Goal: Task Accomplishment & Management: Manage account settings

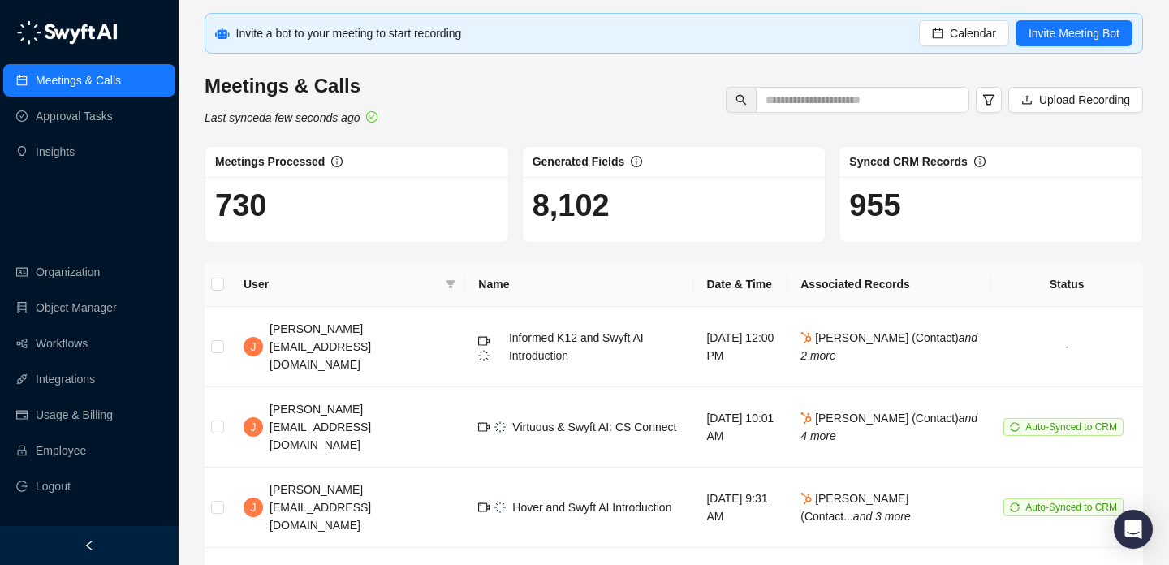
drag, startPoint x: 532, startPoint y: 203, endPoint x: 619, endPoint y: 202, distance: 87.7
click at [617, 202] on h1 "8,102" at bounding box center [674, 205] width 283 height 37
click at [619, 202] on h1 "8,102" at bounding box center [674, 205] width 283 height 37
drag, startPoint x: 619, startPoint y: 202, endPoint x: 506, endPoint y: 202, distance: 113.6
click at [512, 202] on div "Meetings Processed 730 Generated Fields 8,102 Synced CRM Records 955" at bounding box center [673, 194] width 951 height 97
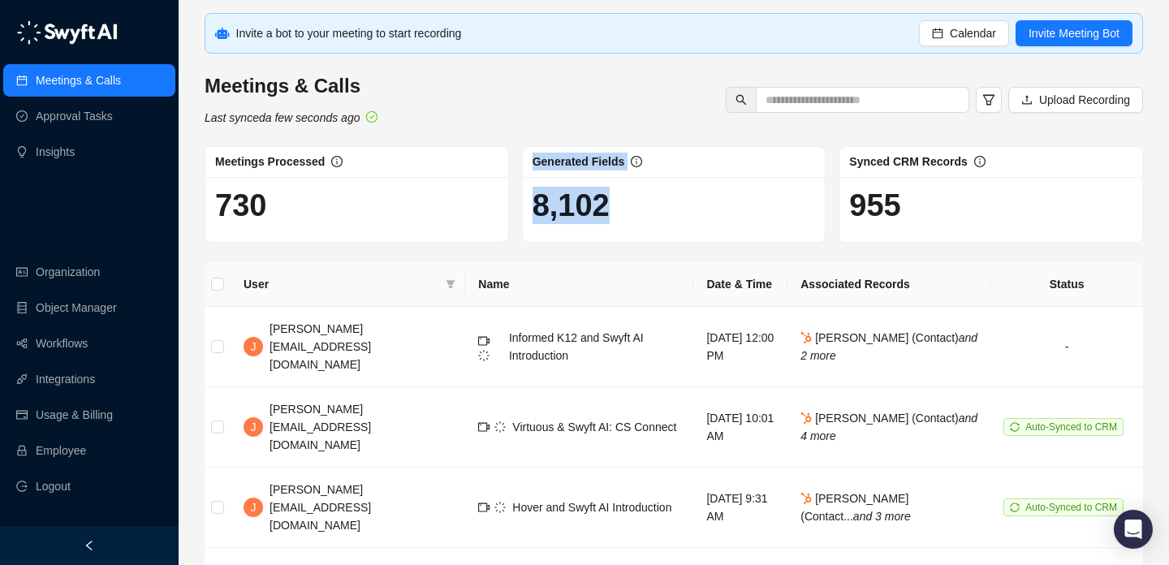
click at [506, 202] on div "730" at bounding box center [356, 209] width 303 height 65
drag, startPoint x: 506, startPoint y: 202, endPoint x: 679, endPoint y: 208, distance: 173.8
click at [679, 208] on div "Meetings Processed 730 Generated Fields 8,102 Synced CRM Records 955" at bounding box center [673, 194] width 951 height 97
click at [679, 208] on h1 "8,102" at bounding box center [674, 205] width 283 height 37
click at [587, 202] on h1 "8,102" at bounding box center [674, 205] width 283 height 37
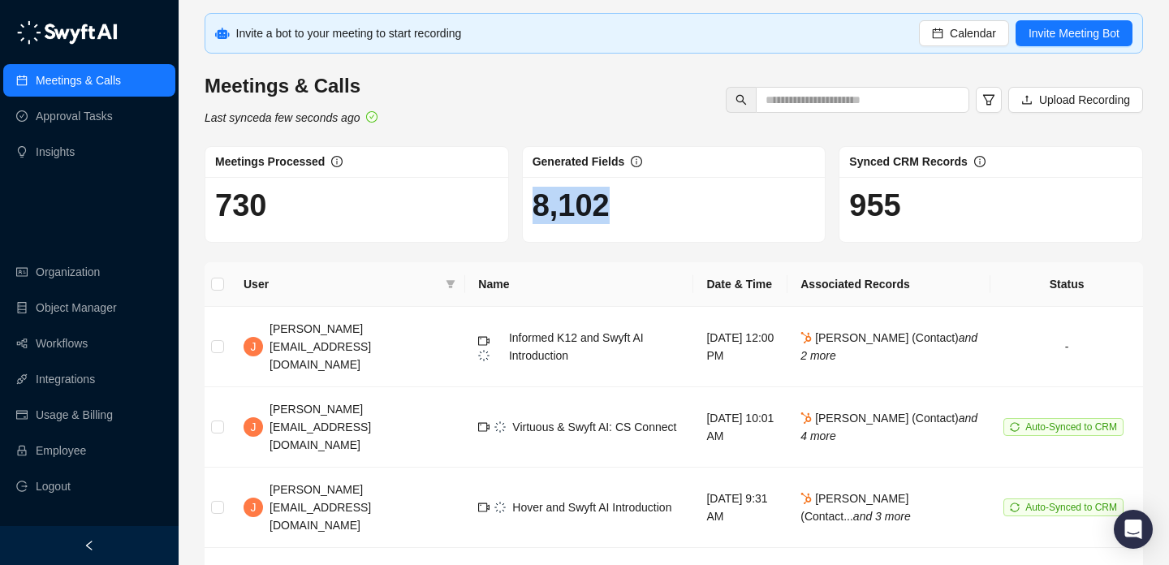
click at [587, 202] on h1 "8,102" at bounding box center [674, 205] width 283 height 37
click at [613, 213] on h1 "8,102" at bounding box center [674, 205] width 283 height 37
drag, startPoint x: 613, startPoint y: 213, endPoint x: 564, endPoint y: 213, distance: 48.7
click at [571, 213] on h1 "8,102" at bounding box center [674, 205] width 283 height 37
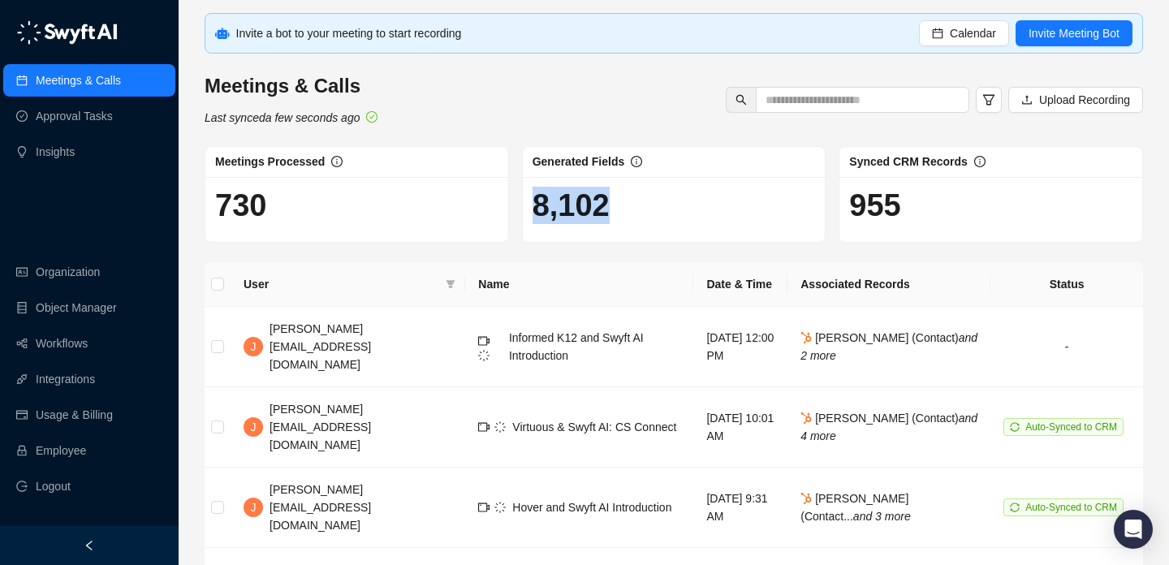
click at [564, 213] on h1 "8,102" at bounding box center [674, 205] width 283 height 37
click at [566, 102] on div "Meetings & Calls Last synced a few seconds ago Upload Recording" at bounding box center [674, 100] width 948 height 54
click at [595, 219] on h1 "8,102" at bounding box center [674, 205] width 283 height 37
click at [615, 230] on div "8,102" at bounding box center [674, 209] width 303 height 65
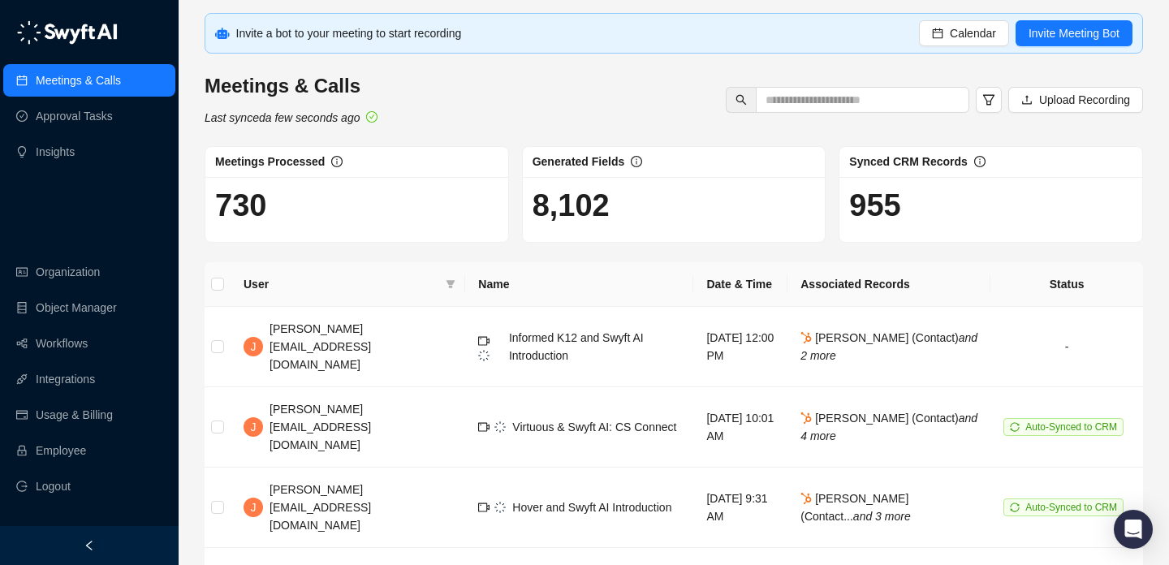
drag, startPoint x: 615, startPoint y: 230, endPoint x: 534, endPoint y: 230, distance: 81.2
click at [535, 230] on div "8,102" at bounding box center [674, 209] width 303 height 65
click at [534, 230] on div "8,102" at bounding box center [674, 209] width 303 height 65
drag, startPoint x: 534, startPoint y: 223, endPoint x: 617, endPoint y: 223, distance: 82.8
click at [617, 223] on h1 "8,102" at bounding box center [674, 205] width 283 height 37
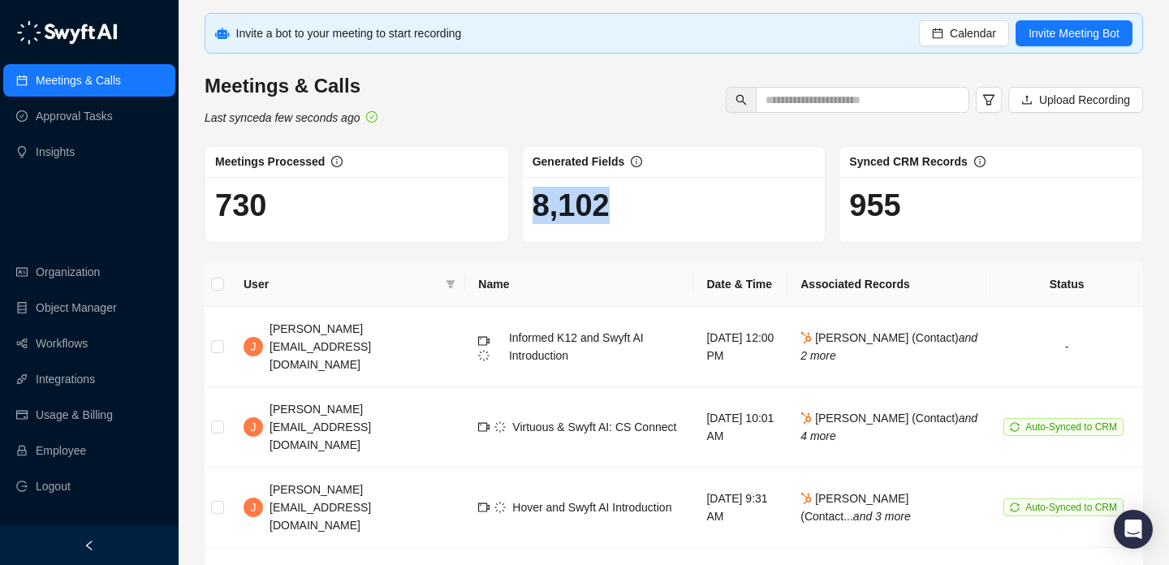
click at [617, 223] on h1 "8,102" at bounding box center [674, 205] width 283 height 37
drag, startPoint x: 617, startPoint y: 223, endPoint x: 502, endPoint y: 223, distance: 115.3
click at [502, 223] on div "Meetings Processed 730 Generated Fields 8,102 Synced CRM Records 955" at bounding box center [673, 194] width 951 height 97
click at [494, 223] on h1 "730" at bounding box center [356, 205] width 283 height 37
drag, startPoint x: 556, startPoint y: 210, endPoint x: 638, endPoint y: 210, distance: 82.0
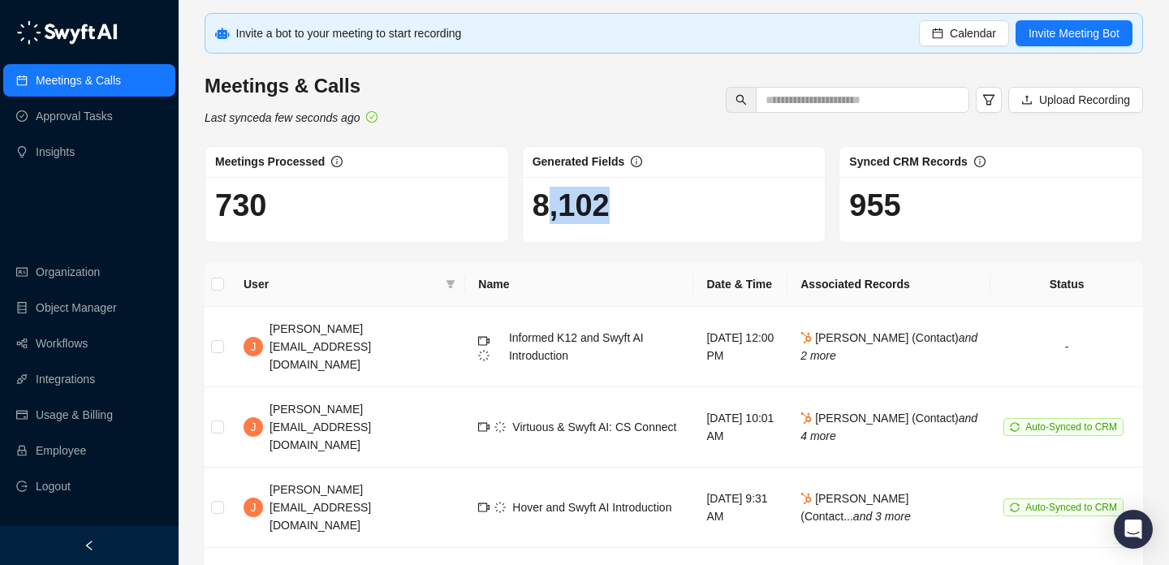
click at [638, 210] on h1 "8,102" at bounding box center [674, 205] width 283 height 37
click at [613, 168] on div "Generated Fields" at bounding box center [579, 162] width 93 height 18
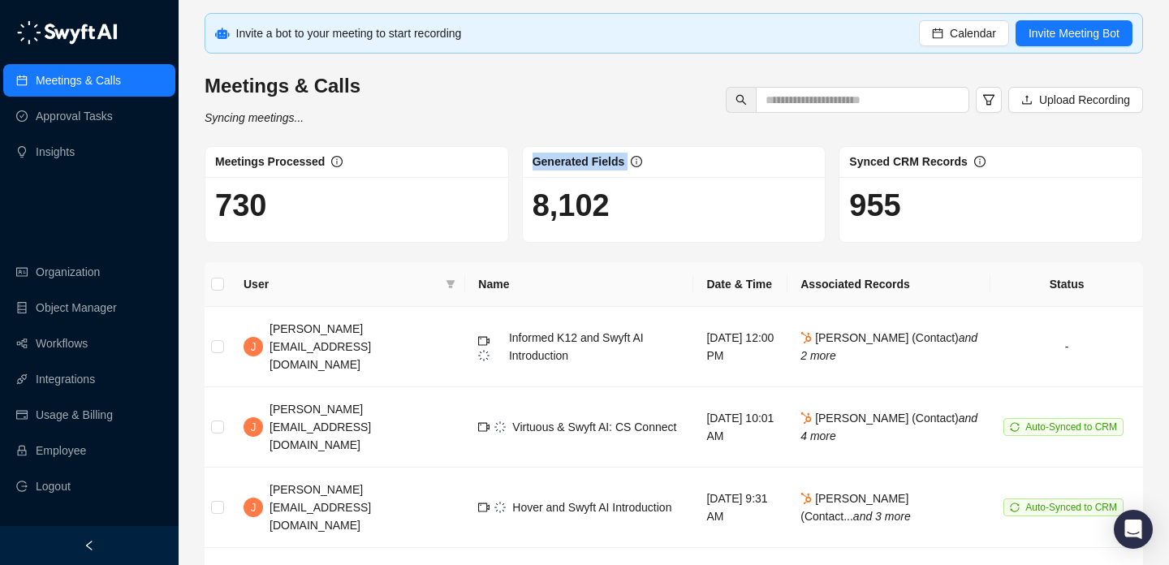
click at [613, 168] on div "Generated Fields" at bounding box center [579, 162] width 93 height 18
click at [614, 110] on div "Meetings & Calls Syncing meetings... Upload Recording" at bounding box center [674, 100] width 948 height 54
click at [511, 387] on td "Virtuous & Swyft AI: CS Connect" at bounding box center [579, 427] width 228 height 80
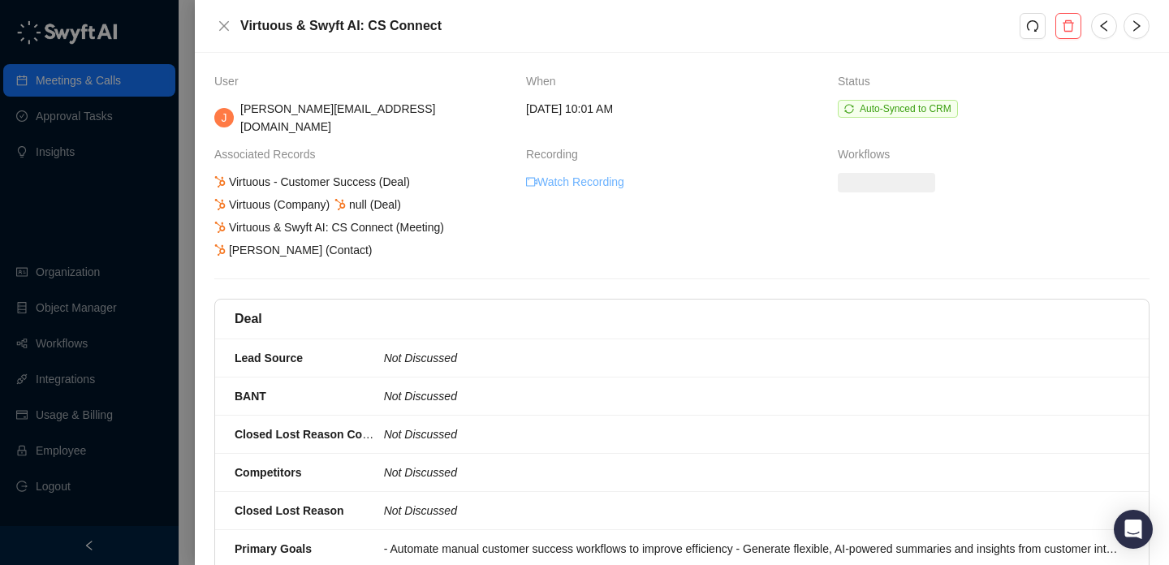
click at [582, 173] on link "Watch Recording" at bounding box center [575, 182] width 98 height 18
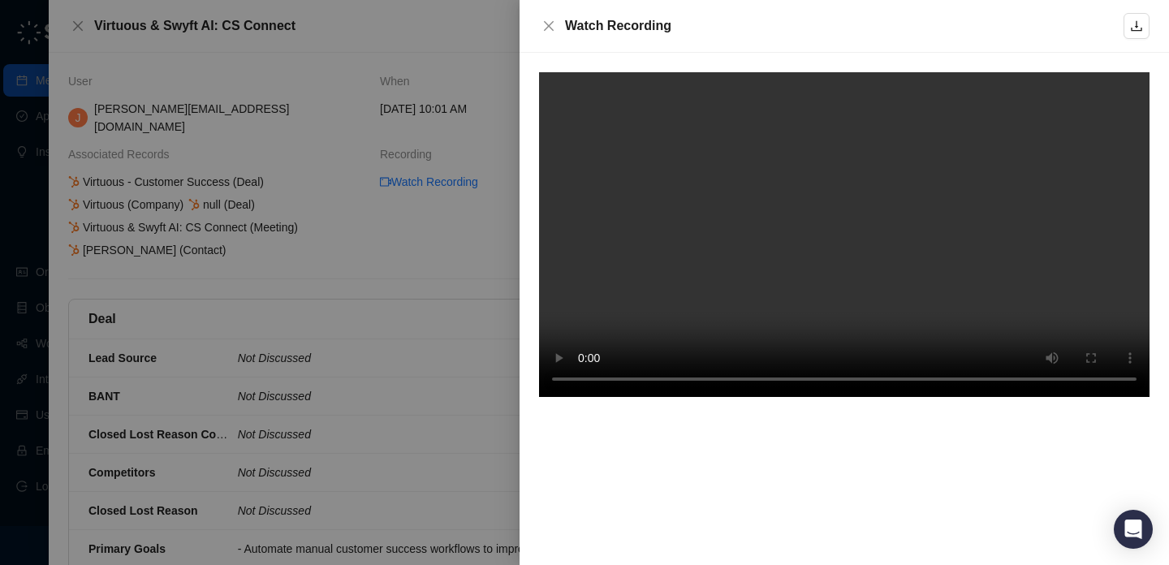
click at [1149, 20] on link at bounding box center [1136, 26] width 26 height 26
click at [476, 188] on div at bounding box center [584, 282] width 1169 height 565
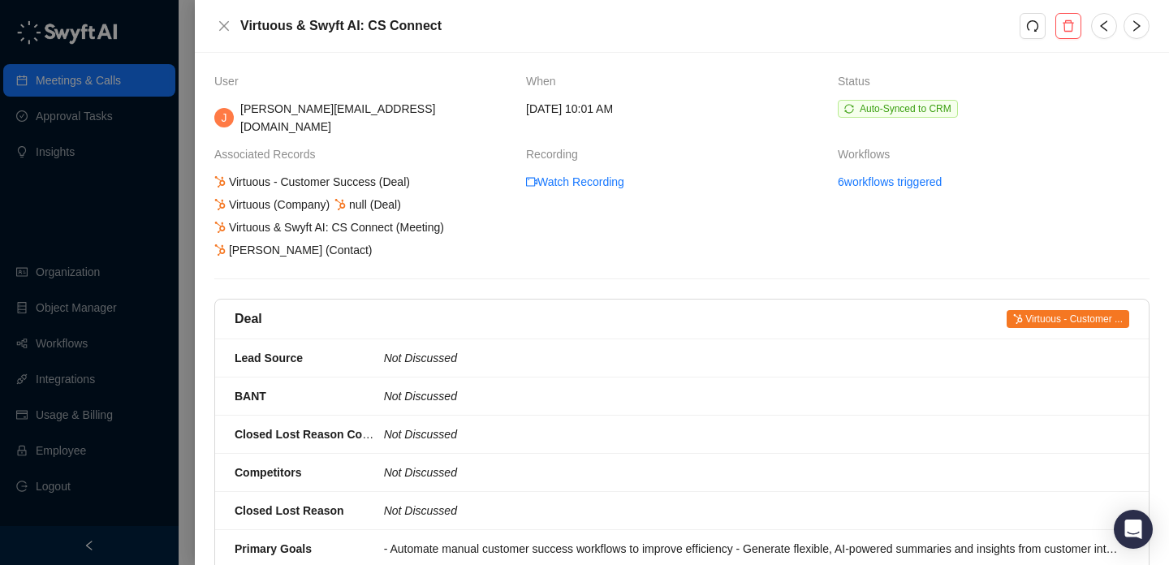
click at [74, 217] on div at bounding box center [584, 282] width 1169 height 565
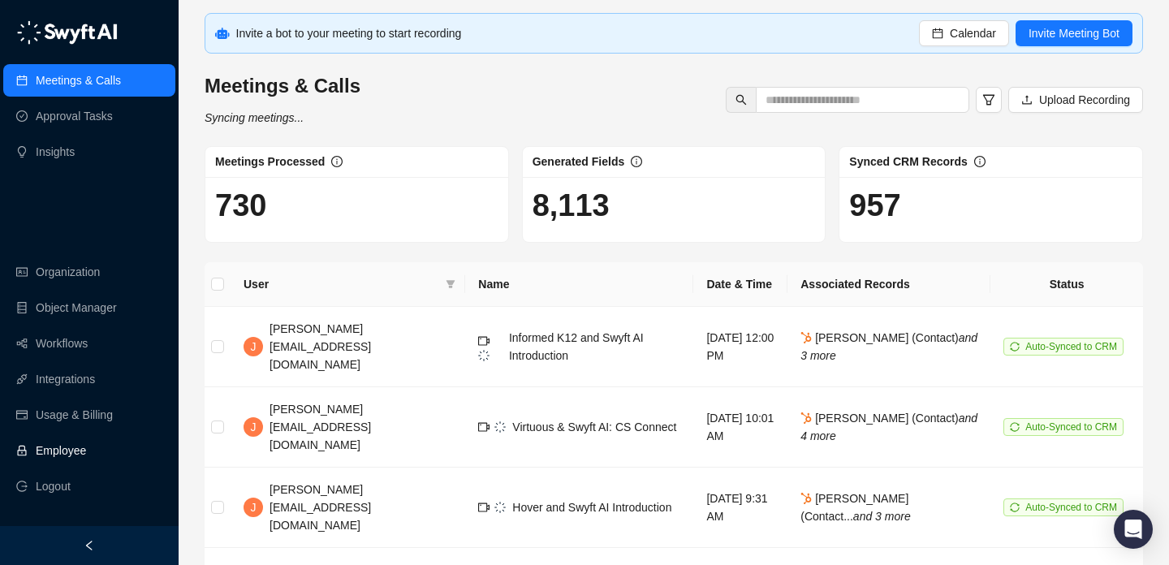
click at [86, 465] on link "Employee" at bounding box center [61, 450] width 50 height 32
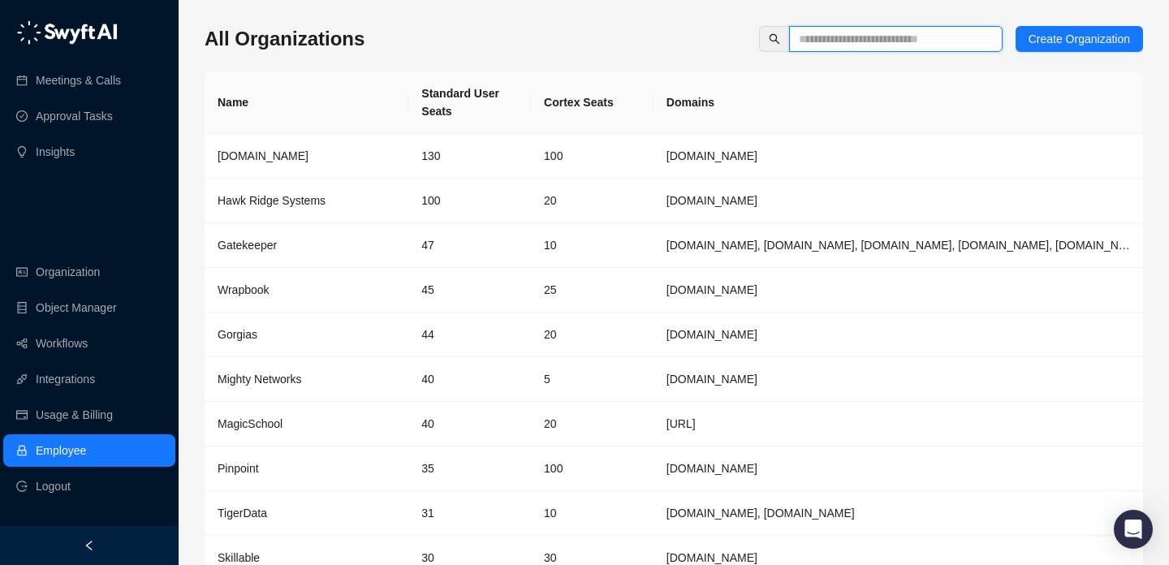
click at [874, 45] on input "text" at bounding box center [889, 39] width 181 height 18
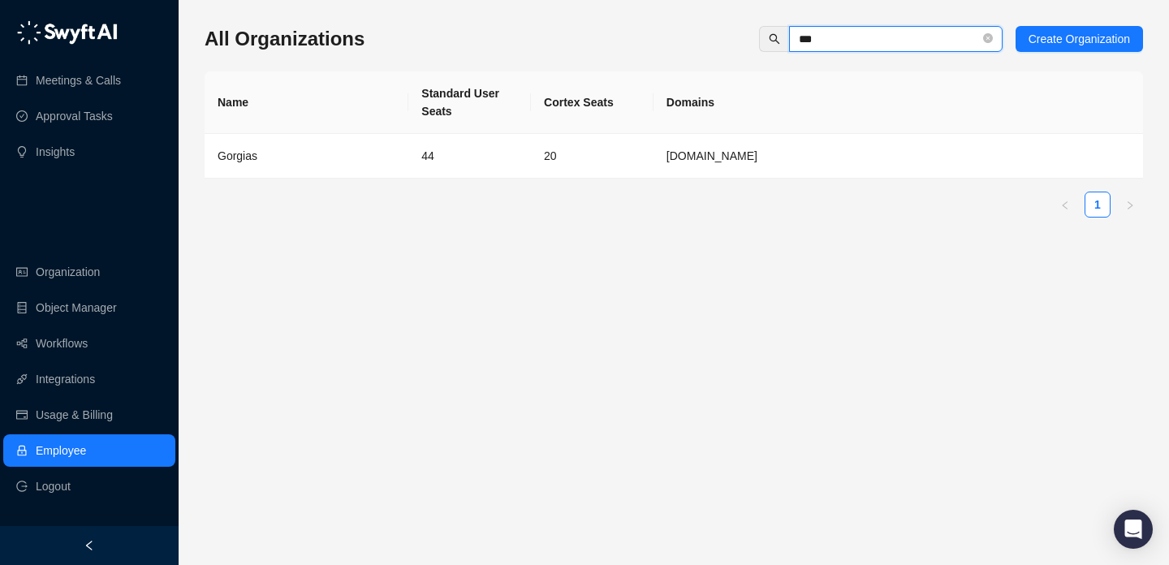
type input "***"
click at [576, 170] on td "20" at bounding box center [592, 156] width 123 height 45
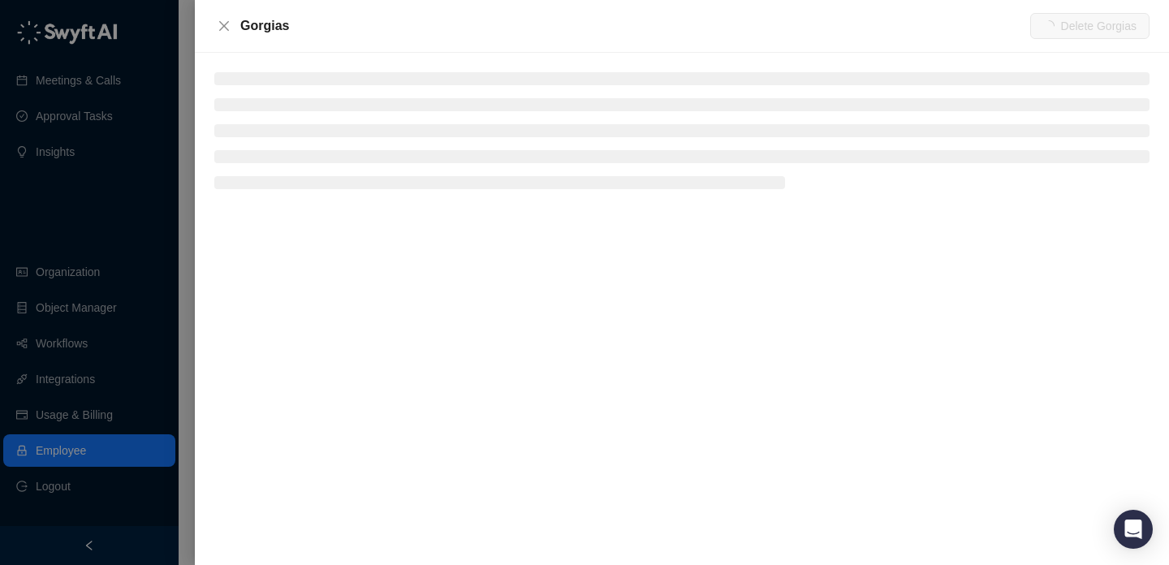
click at [259, 81] on li at bounding box center [681, 78] width 935 height 13
click at [273, 82] on li at bounding box center [681, 78] width 935 height 13
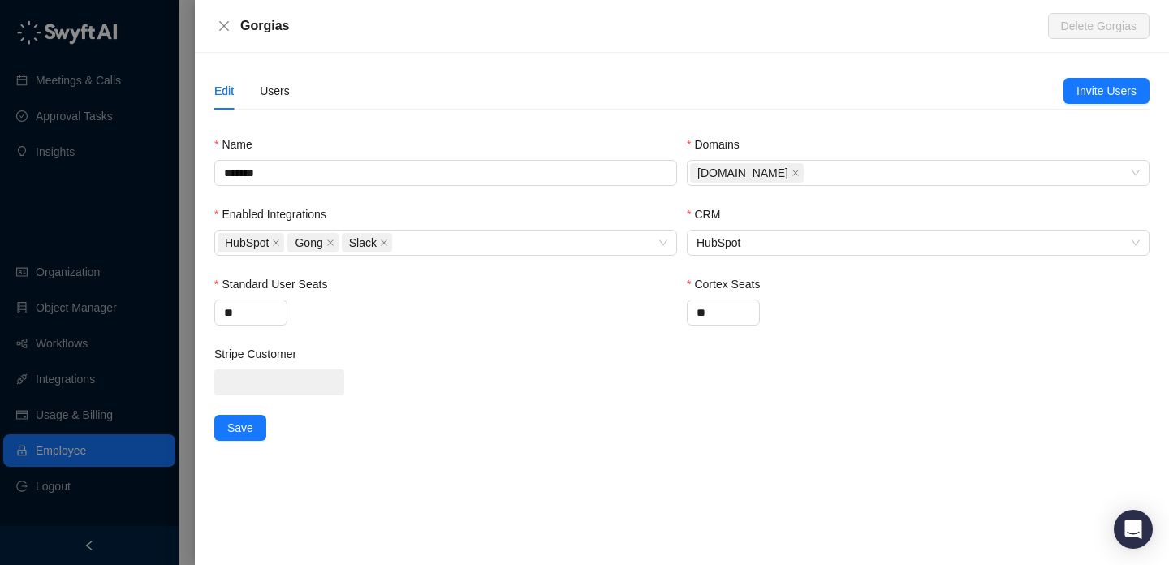
click at [272, 69] on div "Edit Users Invite Users Name ******* Domains [DOMAIN_NAME] Enabled Integrations…" at bounding box center [682, 309] width 974 height 512
click at [282, 88] on div "Users" at bounding box center [275, 91] width 30 height 18
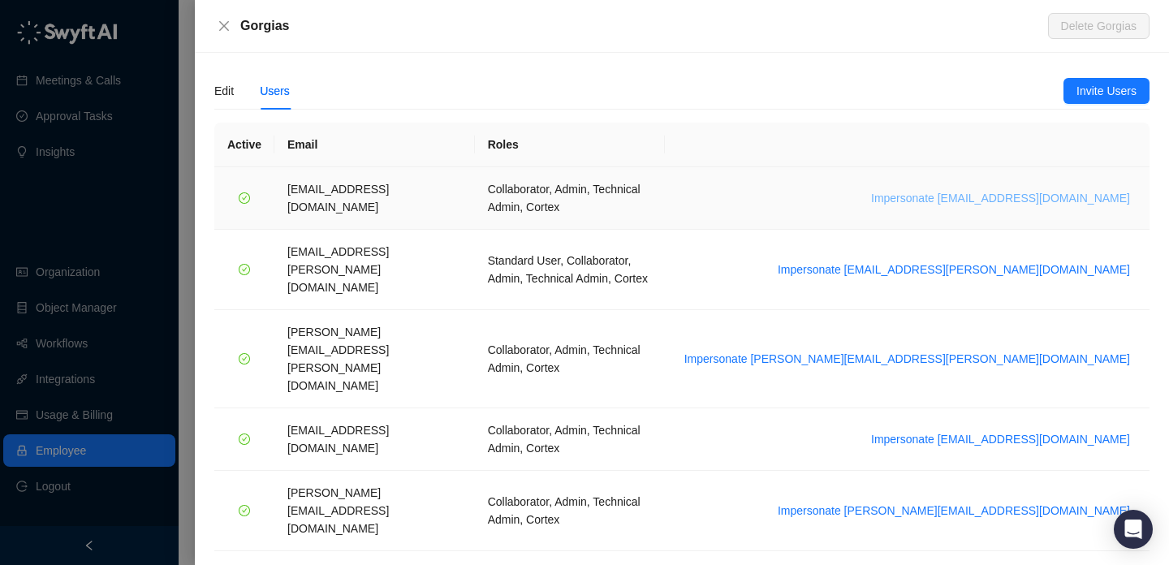
click at [1056, 189] on span "Impersonate [EMAIL_ADDRESS][DOMAIN_NAME]" at bounding box center [1000, 198] width 259 height 18
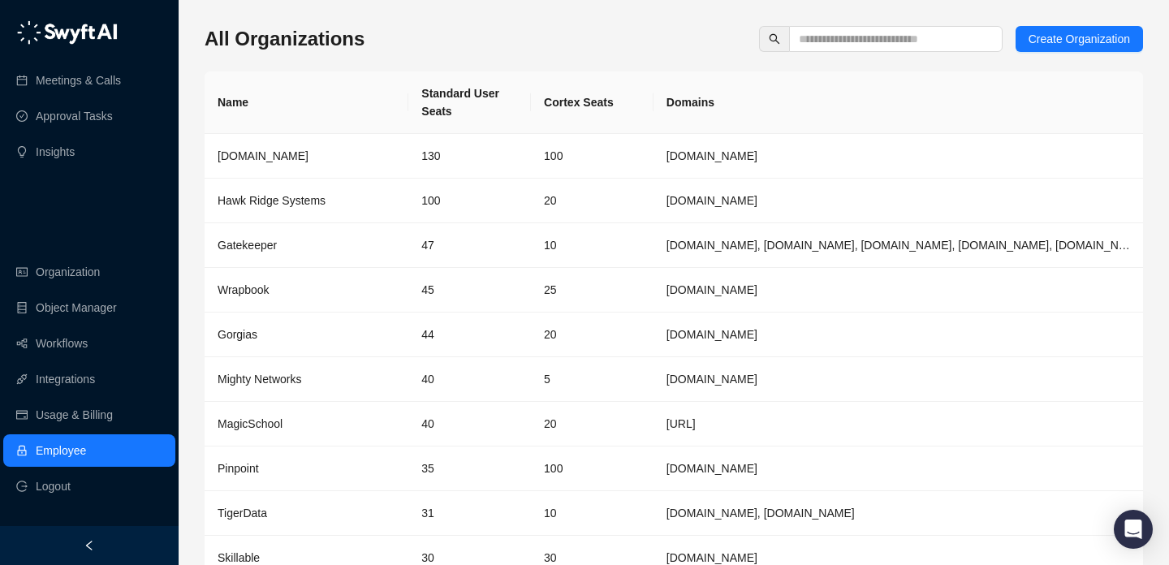
click at [155, 205] on div "Meetings & Calls Approval Tasks Insights Organization Object Manager Workflows …" at bounding box center [89, 263] width 179 height 526
click at [105, 231] on div "Meetings & Calls Approval Tasks Insights Organization Object Manager Workflows …" at bounding box center [89, 263] width 179 height 526
click at [67, 118] on link "Approval Tasks" at bounding box center [74, 116] width 77 height 32
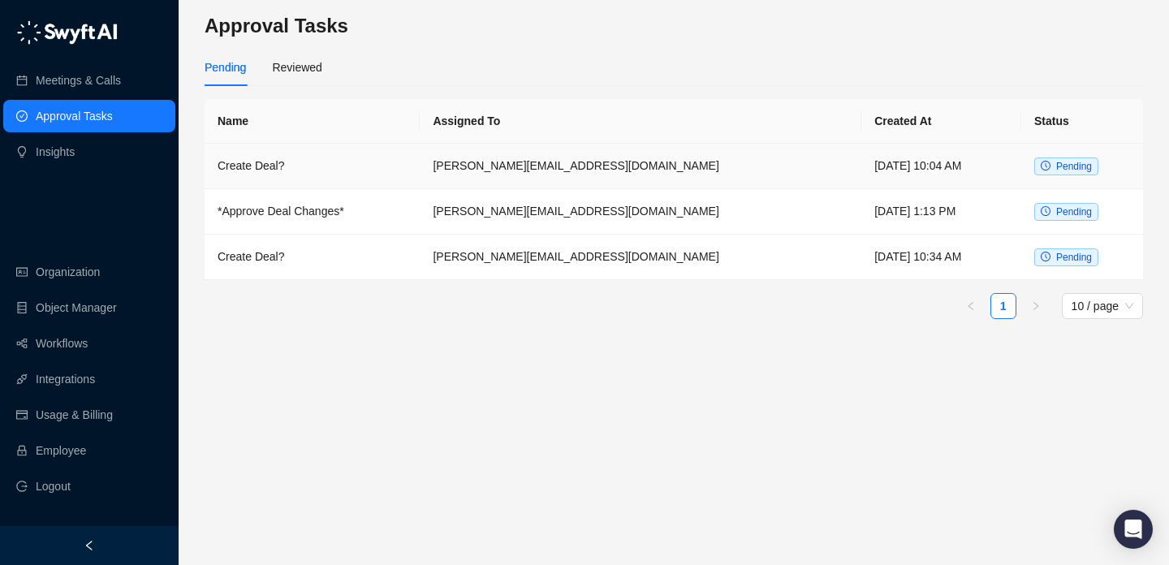
click at [420, 159] on td "Create Deal?" at bounding box center [312, 166] width 215 height 45
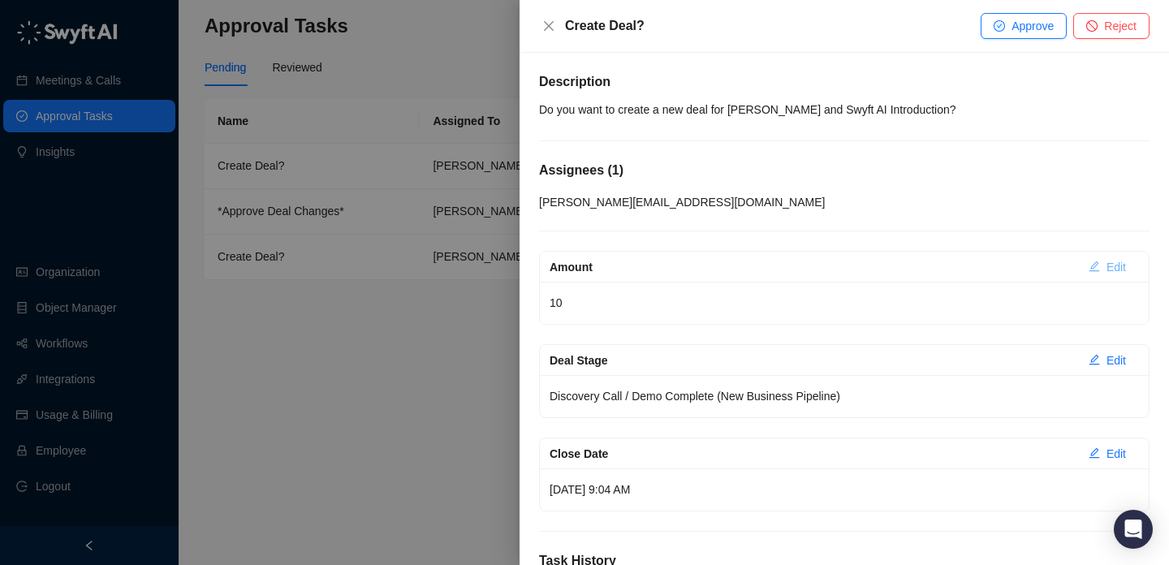
click at [1123, 262] on span "Edit" at bounding box center [1115, 267] width 19 height 18
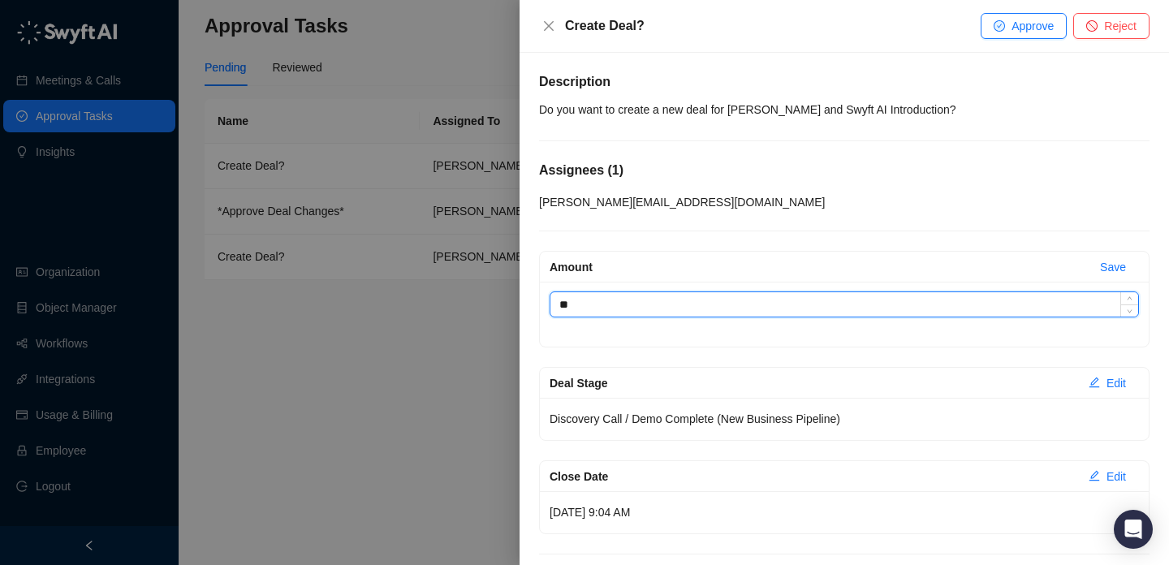
click at [669, 301] on input "**" at bounding box center [844, 304] width 588 height 24
type input "*****"
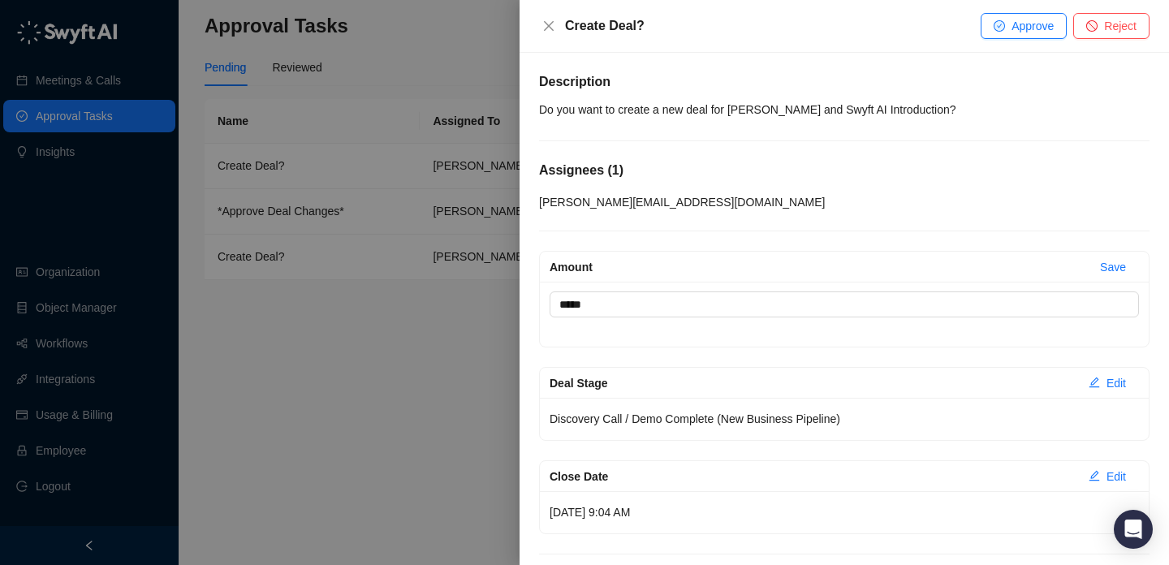
click at [730, 229] on div "Description Do you want to create a new deal for Hover and Swyft AI Introductio…" at bounding box center [844, 370] width 610 height 596
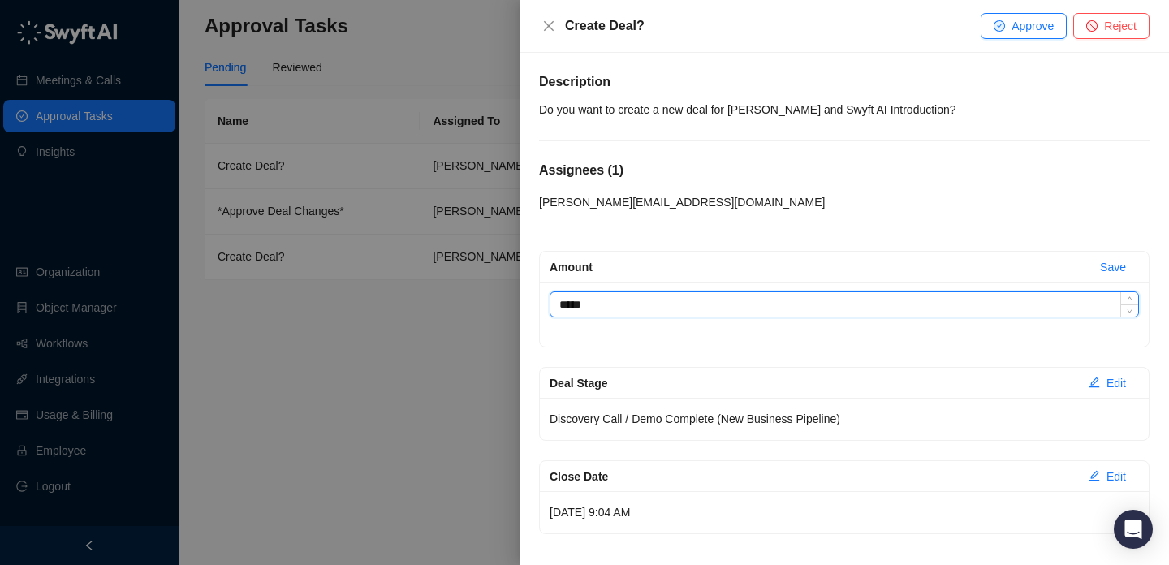
click at [566, 305] on input "*****" at bounding box center [844, 304] width 588 height 24
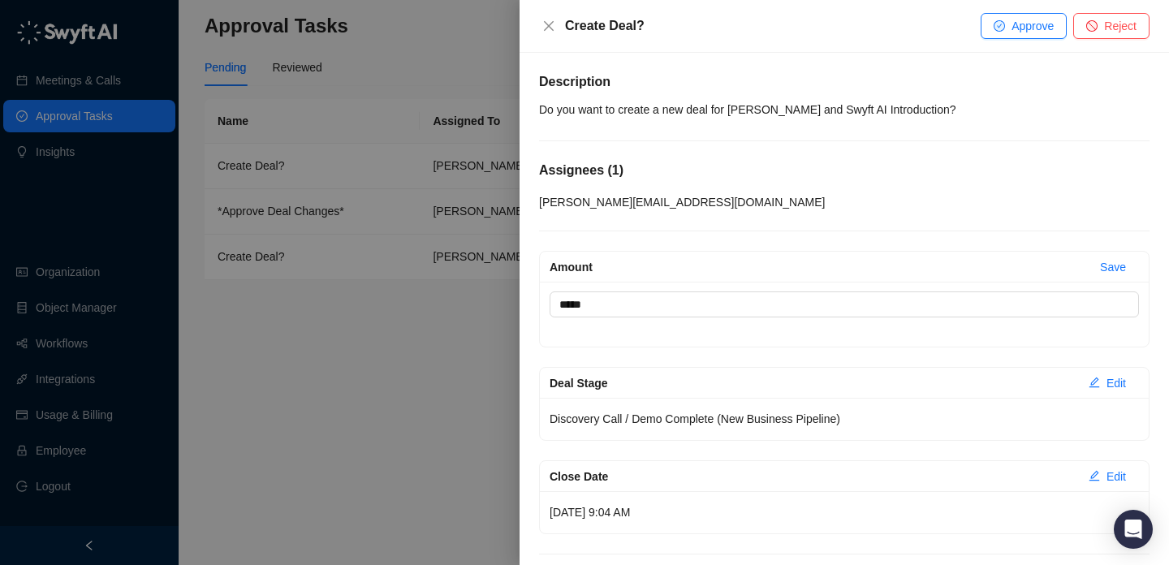
click at [632, 334] on div "Amount *****" at bounding box center [844, 314] width 609 height 65
click at [1031, 33] on span "Approve" at bounding box center [1032, 26] width 42 height 18
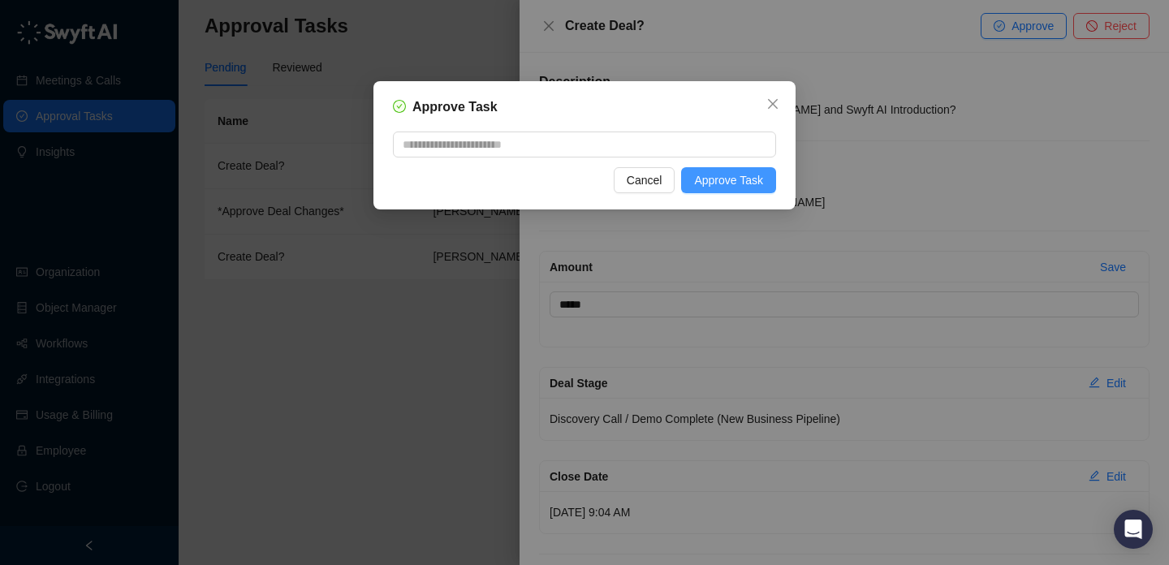
click at [735, 181] on span "Approve Task" at bounding box center [728, 180] width 69 height 18
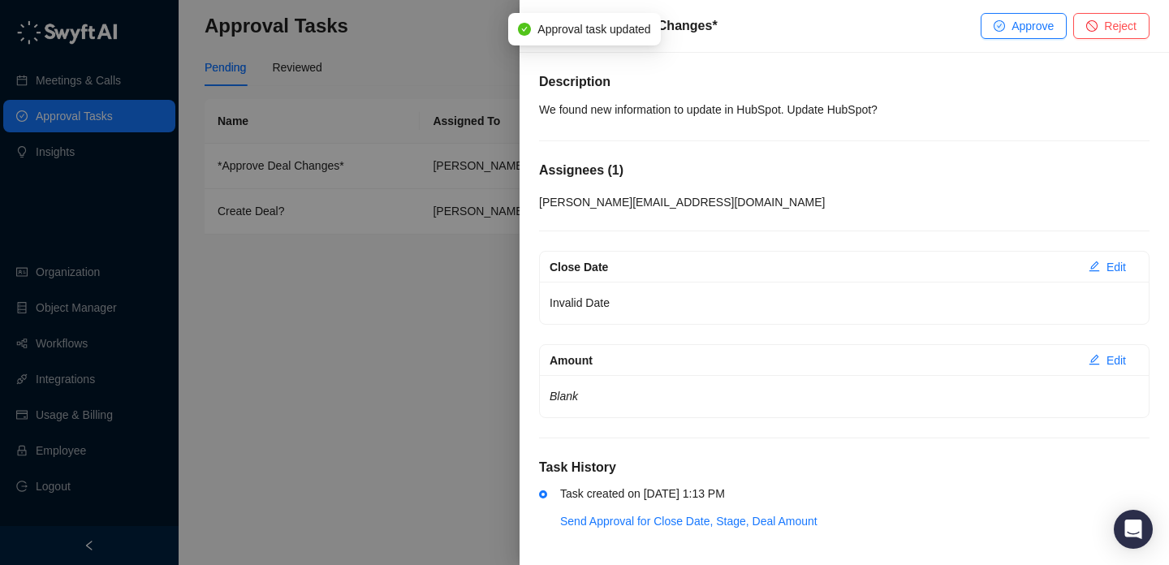
click at [488, 287] on div at bounding box center [584, 282] width 1169 height 565
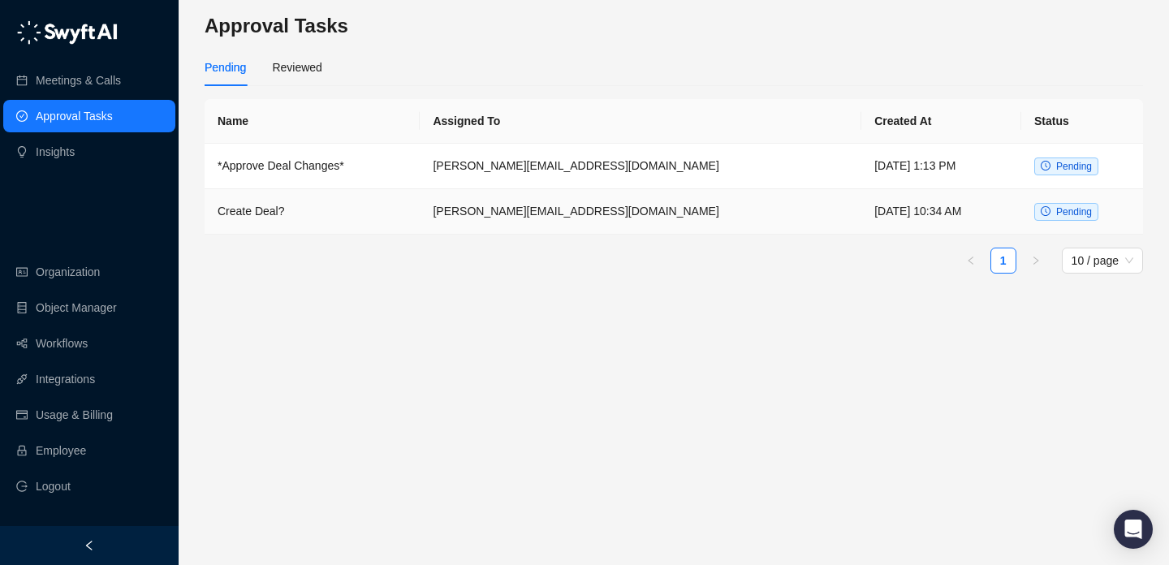
click at [638, 176] on td "[PERSON_NAME][EMAIL_ADDRESS][DOMAIN_NAME]" at bounding box center [641, 166] width 442 height 45
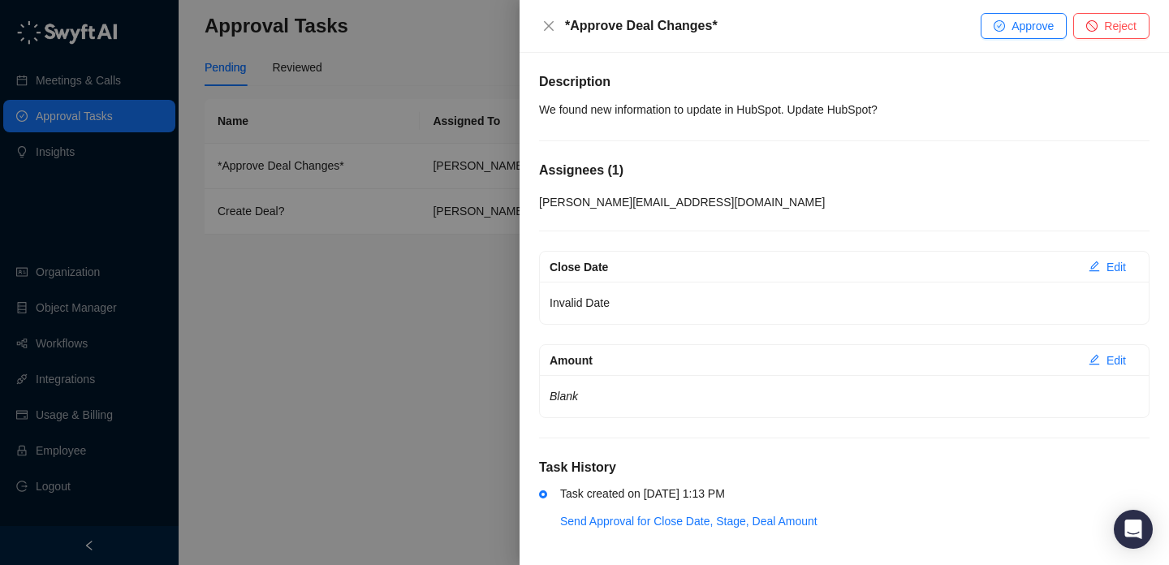
click at [763, 262] on div "Close Date" at bounding box center [813, 267] width 526 height 18
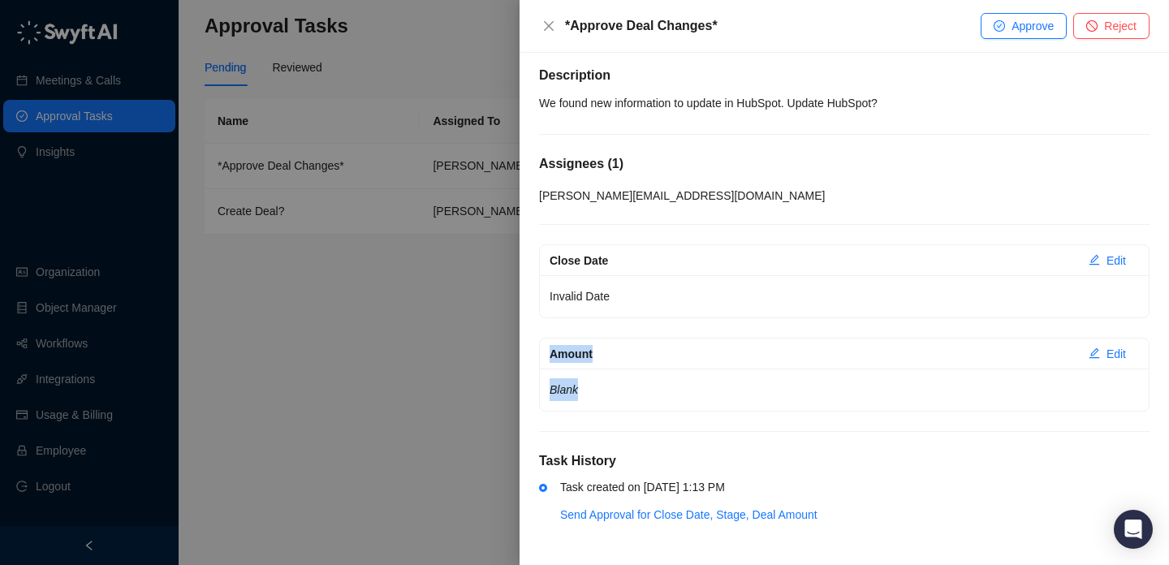
drag, startPoint x: 764, startPoint y: 294, endPoint x: 764, endPoint y: 387, distance: 93.4
click at [764, 387] on div "Close Date Edit Invalid Date Amount Edit Blank" at bounding box center [844, 327] width 610 height 167
click at [764, 386] on p "Blank" at bounding box center [844, 389] width 589 height 23
drag, startPoint x: 764, startPoint y: 386, endPoint x: 763, endPoint y: 240, distance: 145.3
click at [763, 240] on div "Description We found new information to update in HubSpot. Update HubSpot? Assi…" at bounding box center [844, 306] width 610 height 480
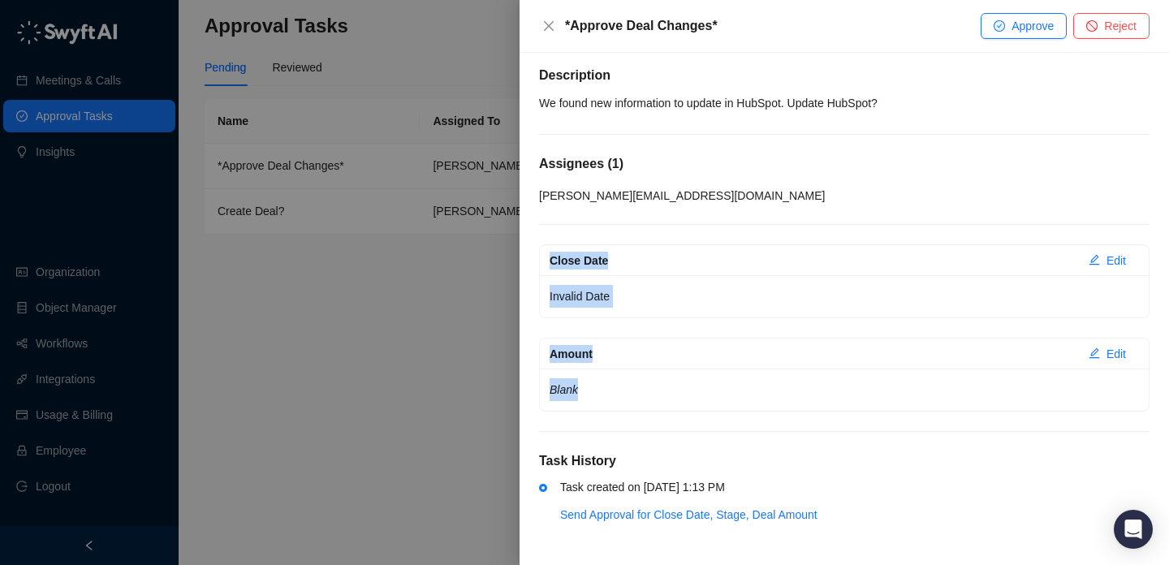
click at [763, 240] on div "Description We found new information to update in HubSpot. Update HubSpot? Assi…" at bounding box center [844, 306] width 610 height 480
drag, startPoint x: 763, startPoint y: 240, endPoint x: 765, endPoint y: 427, distance: 186.7
click at [765, 427] on div "Description We found new information to update in HubSpot. Update HubSpot? Assi…" at bounding box center [844, 306] width 610 height 480
drag, startPoint x: 761, startPoint y: 370, endPoint x: 761, endPoint y: 380, distance: 9.7
click at [761, 370] on div "Blank" at bounding box center [844, 390] width 609 height 42
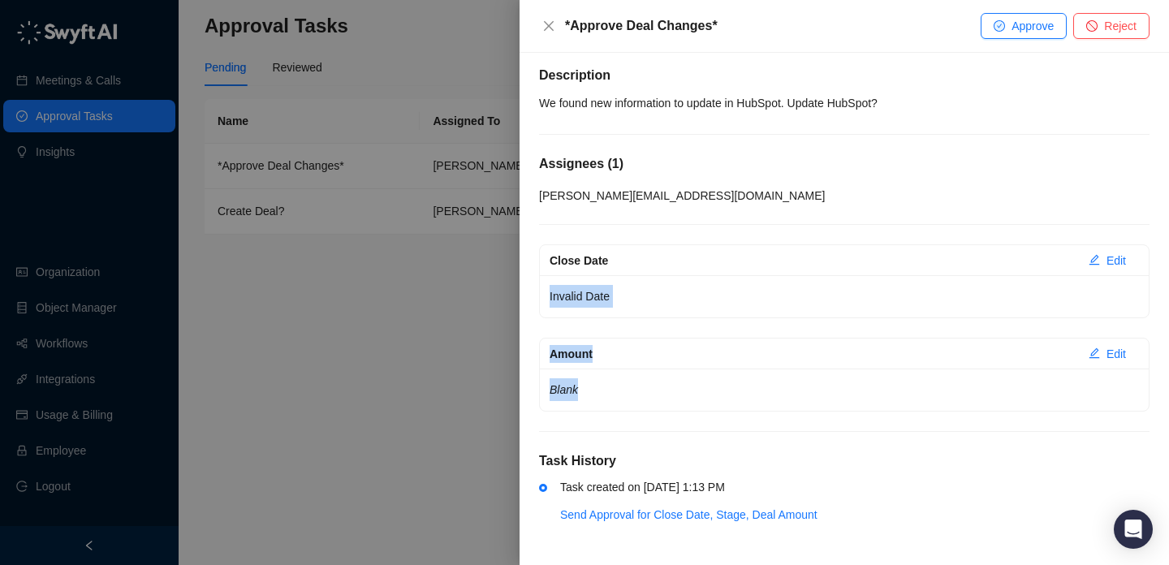
drag, startPoint x: 764, startPoint y: 385, endPoint x: 752, endPoint y: 235, distance: 149.9
click at [752, 235] on div "Description We found new information to update in HubSpot. Update HubSpot? Assi…" at bounding box center [844, 306] width 610 height 480
drag, startPoint x: 752, startPoint y: 235, endPoint x: 751, endPoint y: 359, distance: 123.4
click at [751, 358] on div "Description We found new information to update in HubSpot. Update HubSpot? Assi…" at bounding box center [844, 306] width 610 height 480
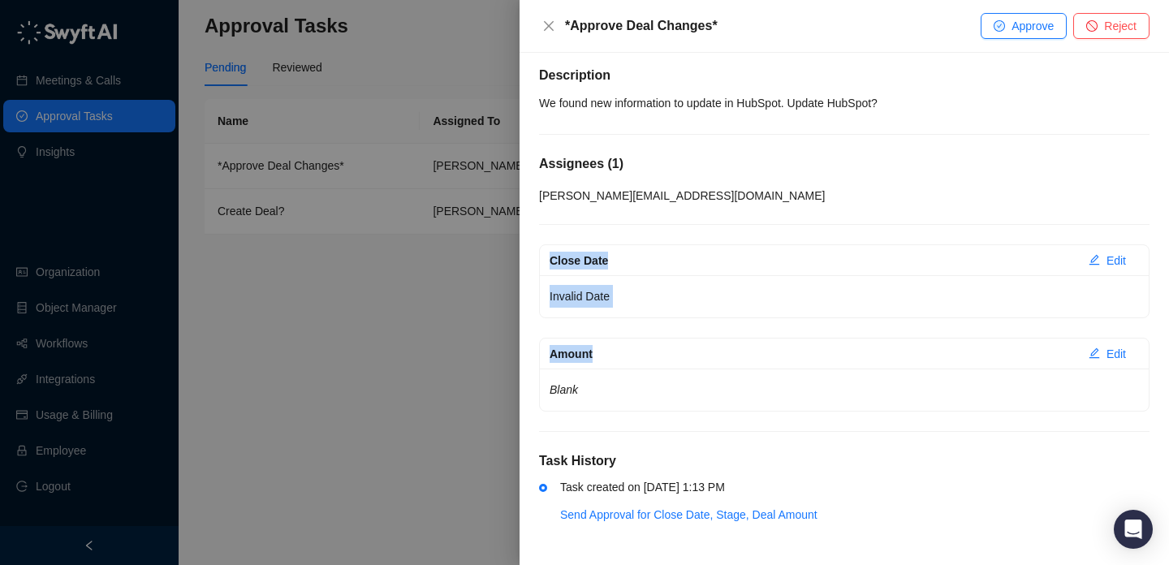
click at [751, 359] on div "Amount" at bounding box center [813, 354] width 526 height 18
drag, startPoint x: 751, startPoint y: 362, endPoint x: 750, endPoint y: 212, distance: 150.2
click at [750, 212] on div "Description We found new information to update in HubSpot. Update HubSpot? Assi…" at bounding box center [844, 306] width 610 height 480
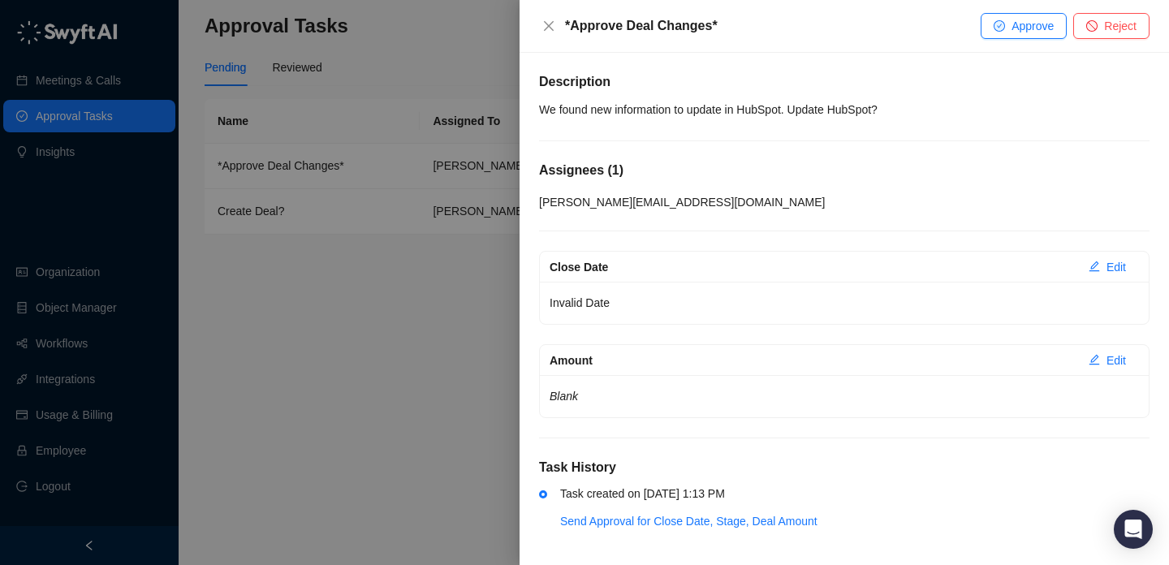
click at [416, 330] on div at bounding box center [584, 282] width 1169 height 565
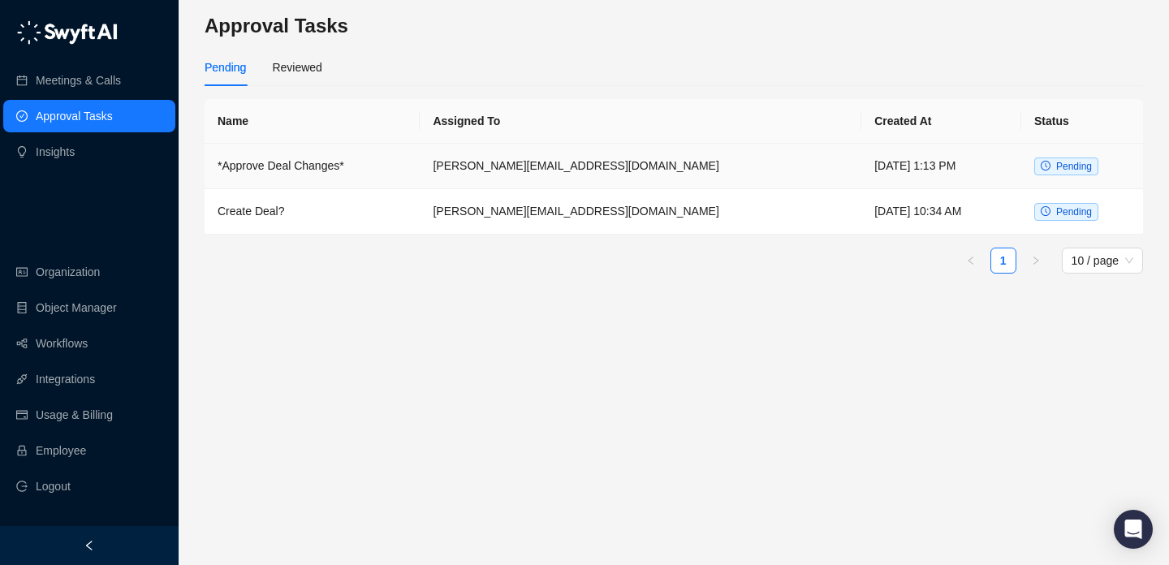
click at [399, 174] on td "*Approve Deal Changes*" at bounding box center [312, 166] width 215 height 45
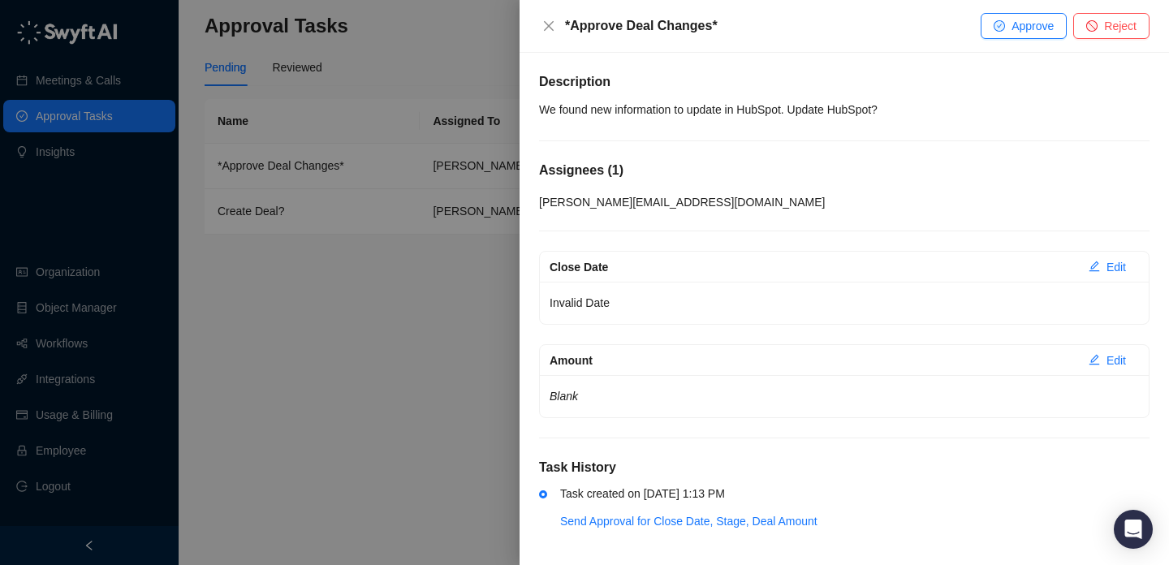
scroll to position [6, 0]
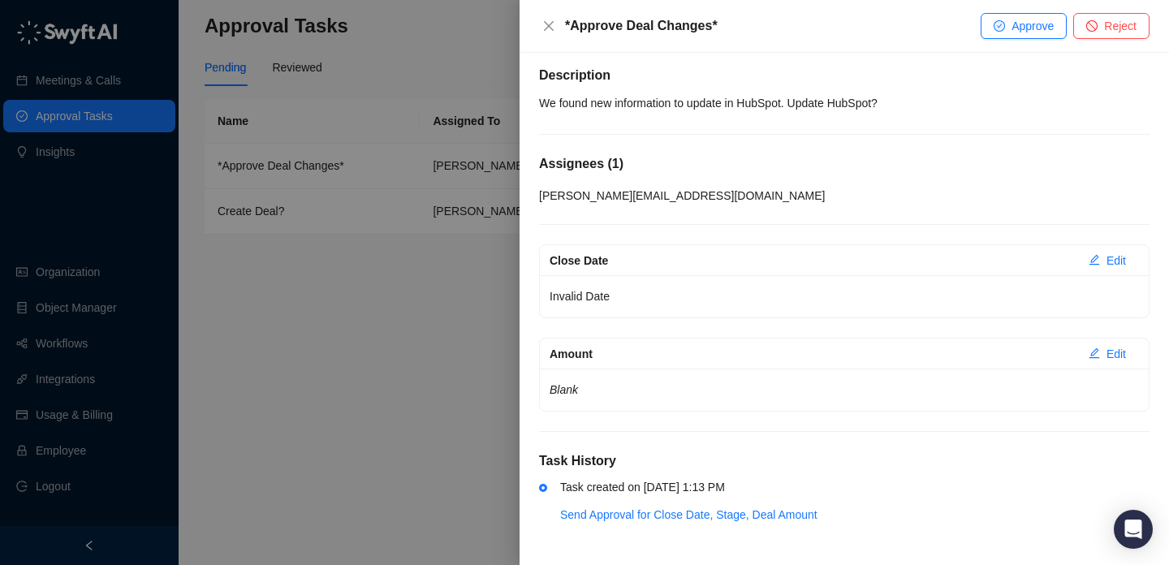
click at [455, 323] on div at bounding box center [584, 282] width 1169 height 565
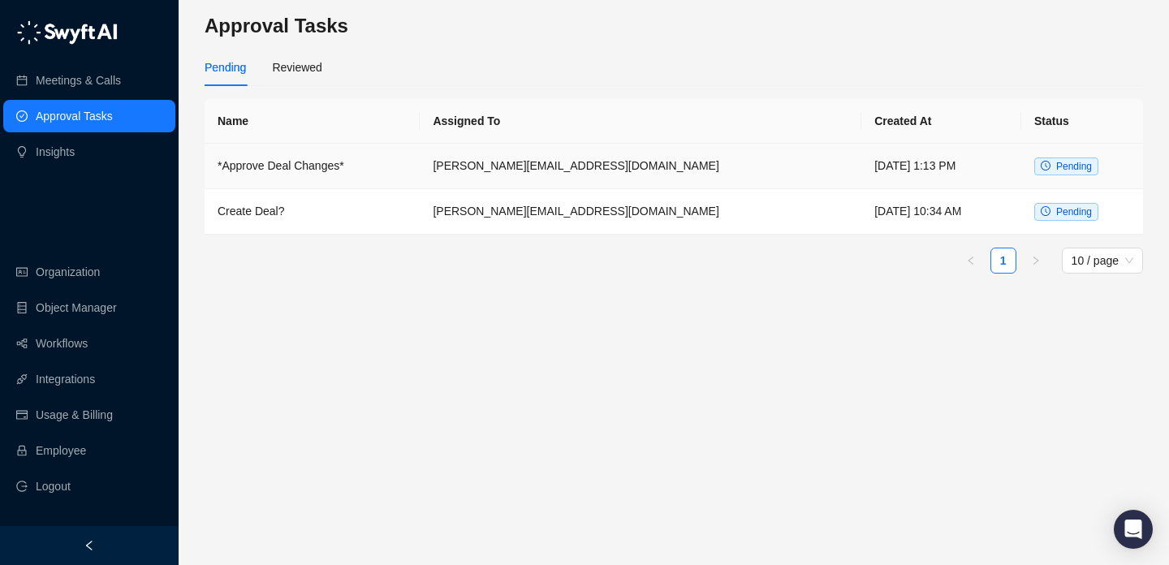
click at [614, 155] on td "[PERSON_NAME][EMAIL_ADDRESS][DOMAIN_NAME]" at bounding box center [641, 166] width 442 height 45
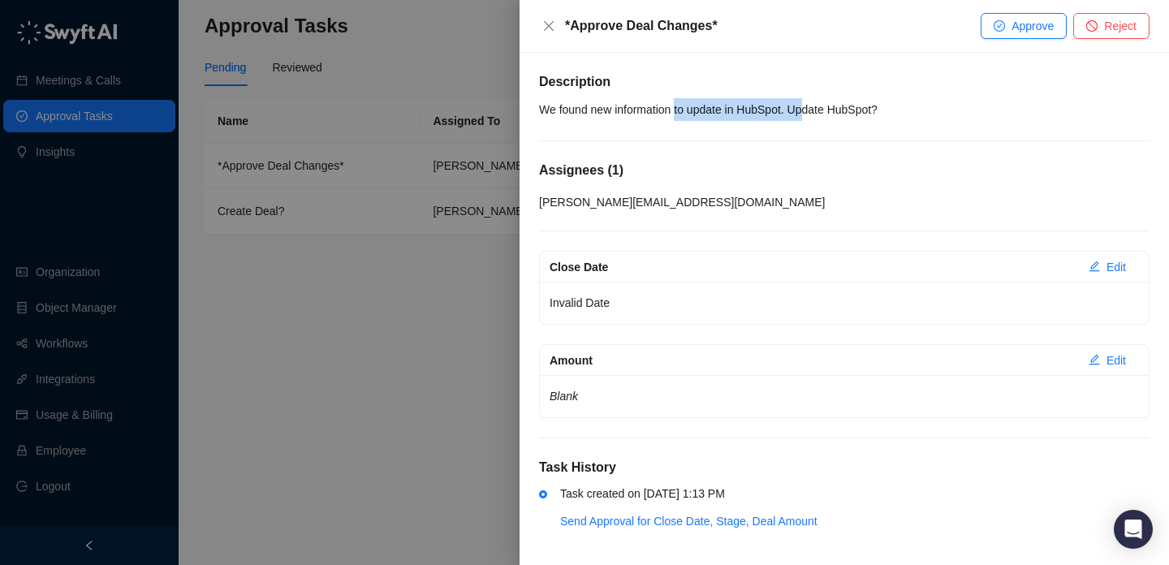
drag, startPoint x: 809, startPoint y: 117, endPoint x: 628, endPoint y: 112, distance: 181.1
click at [628, 112] on p "We found new information to update in HubSpot. Update HubSpot?" at bounding box center [844, 109] width 610 height 23
drag, startPoint x: 628, startPoint y: 112, endPoint x: 787, endPoint y: 112, distance: 159.1
click at [787, 112] on p "We found new information to update in HubSpot. Update HubSpot?" at bounding box center [844, 109] width 610 height 23
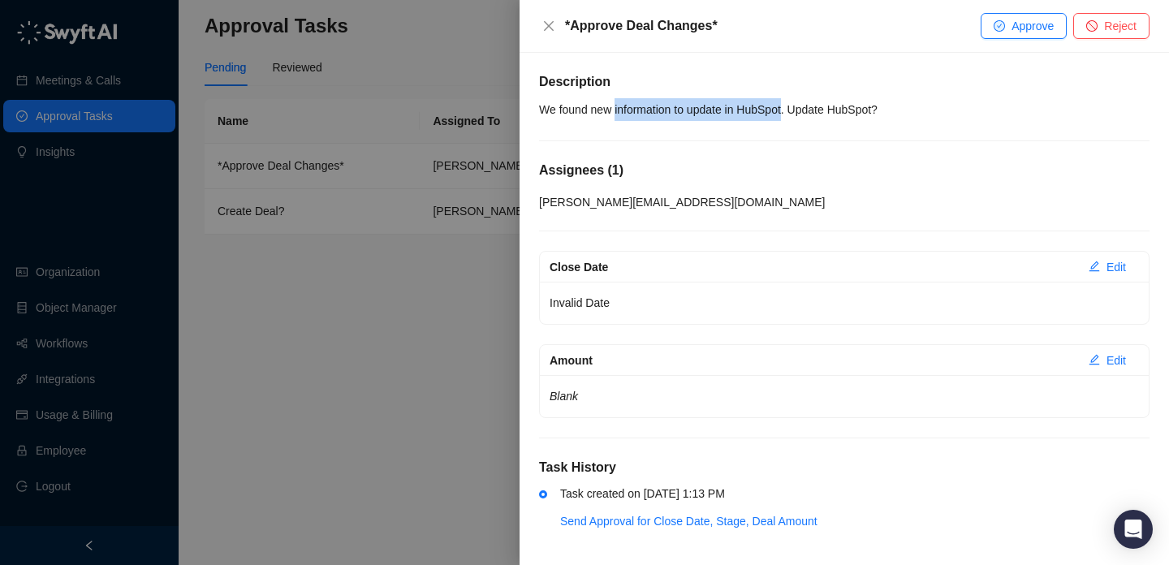
click at [787, 112] on p "We found new information to update in HubSpot. Update HubSpot?" at bounding box center [844, 109] width 610 height 23
drag, startPoint x: 787, startPoint y: 112, endPoint x: 639, endPoint y: 112, distance: 148.5
click at [642, 112] on p "We found new information to update in HubSpot. Update HubSpot?" at bounding box center [844, 109] width 610 height 23
click at [639, 112] on p "We found new information to update in HubSpot. Update HubSpot?" at bounding box center [844, 109] width 610 height 23
click at [292, 325] on div at bounding box center [584, 282] width 1169 height 565
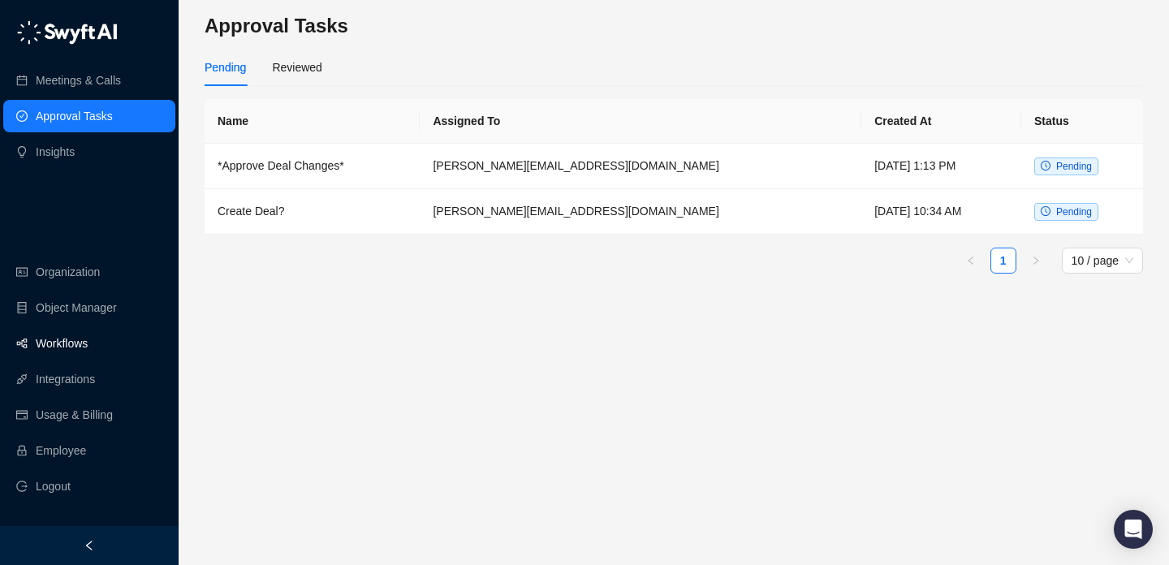
click at [52, 341] on link "Workflows" at bounding box center [62, 343] width 52 height 32
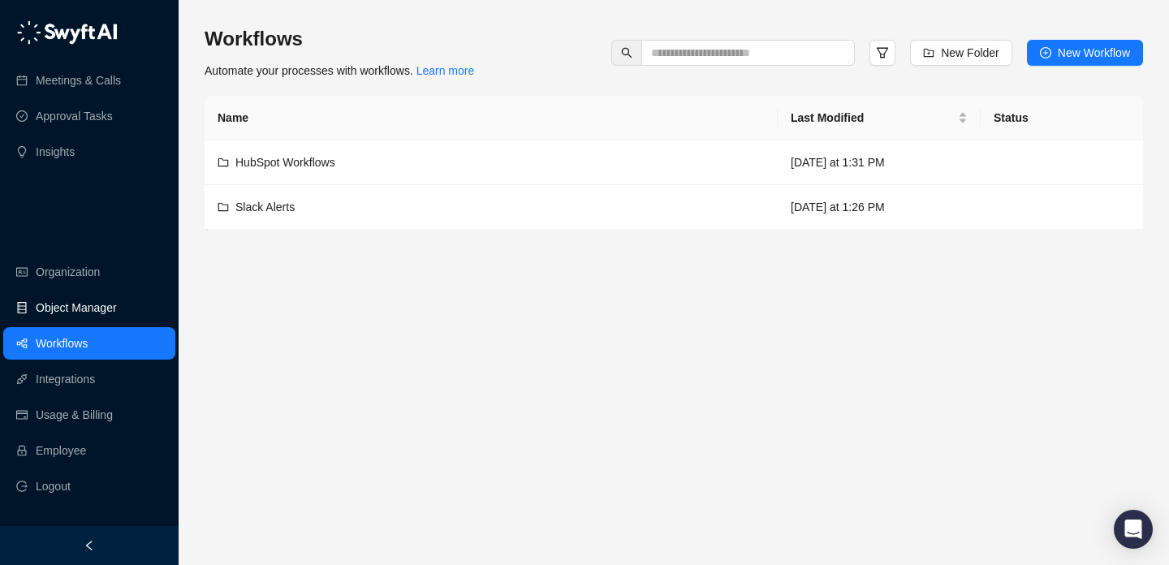
click at [117, 309] on link "Object Manager" at bounding box center [76, 307] width 81 height 32
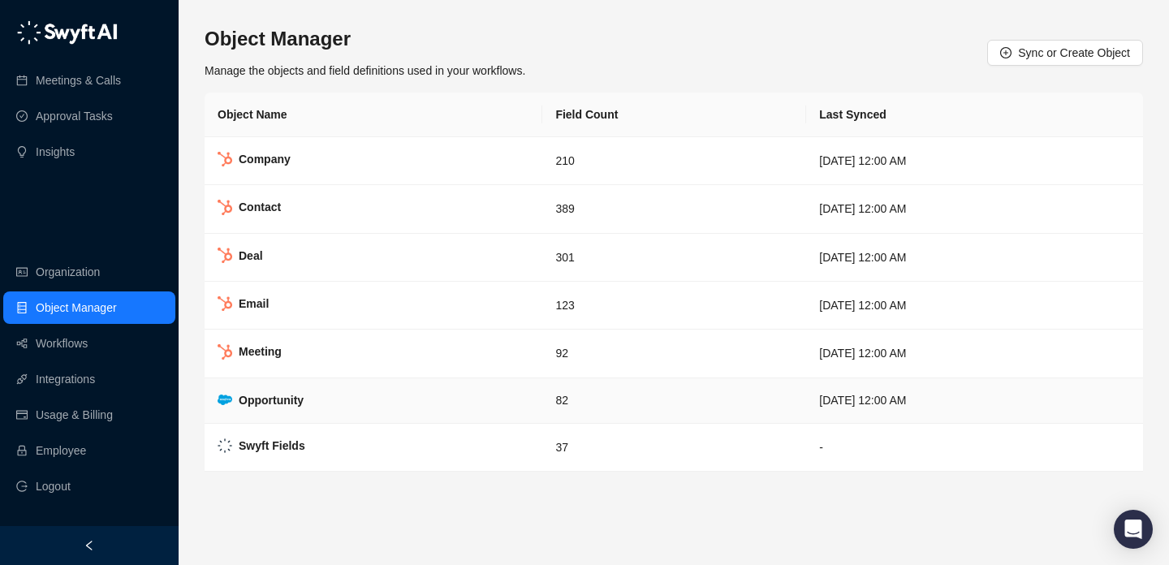
click at [542, 407] on td "82" at bounding box center [674, 400] width 264 height 45
click at [144, 175] on div "Meetings & Calls Approval Tasks Insights Organization Object Manager Workflows …" at bounding box center [89, 263] width 179 height 526
click at [624, 77] on div "Object Manager Manage the objects and field definitions used in your workflows.…" at bounding box center [674, 53] width 938 height 54
click at [93, 118] on link "Approval Tasks" at bounding box center [74, 116] width 77 height 32
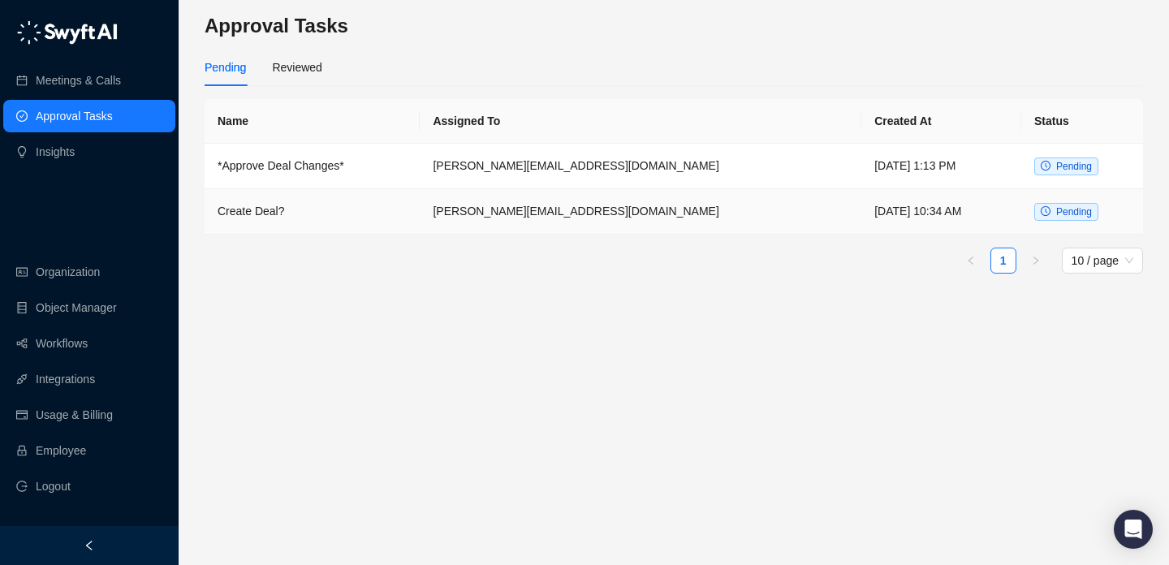
click at [648, 196] on td "[PERSON_NAME][EMAIL_ADDRESS][DOMAIN_NAME]" at bounding box center [641, 211] width 442 height 45
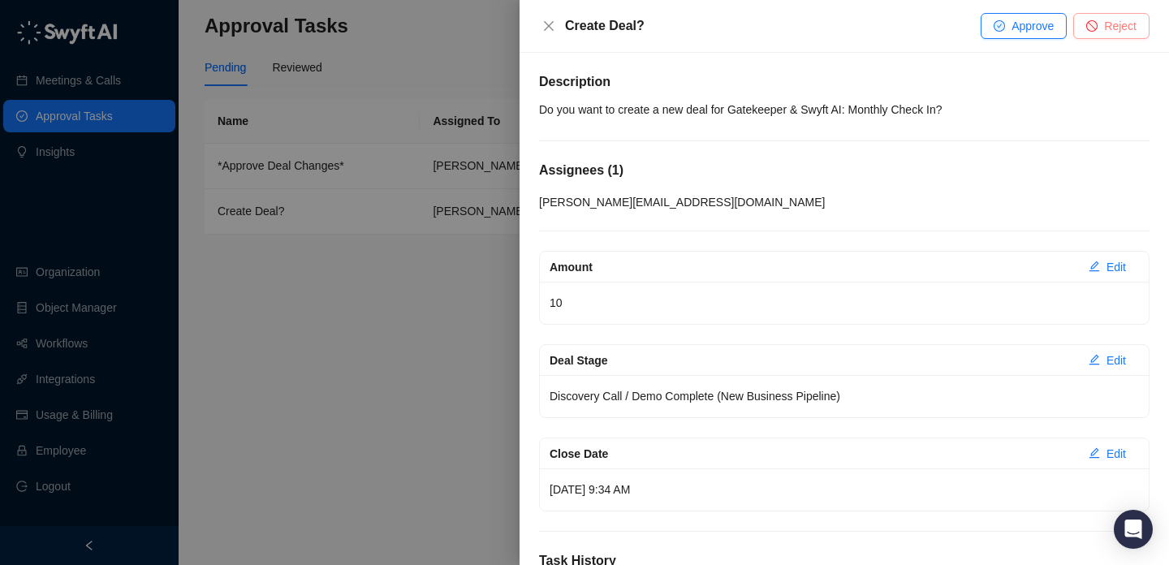
click at [1112, 31] on span "Reject" at bounding box center [1120, 26] width 32 height 18
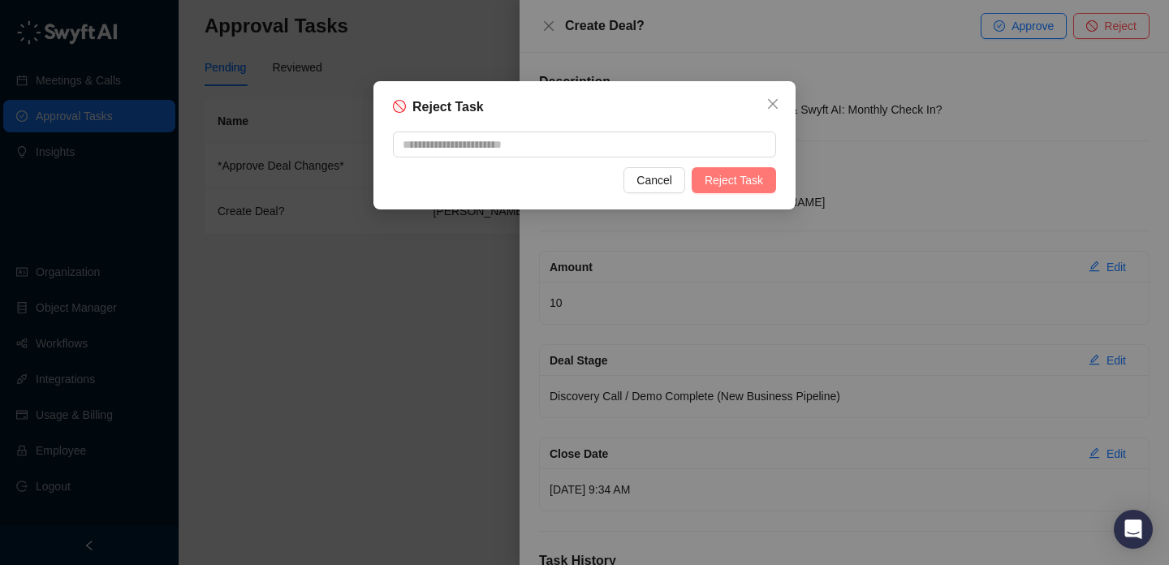
click at [729, 186] on span "Reject Task" at bounding box center [734, 180] width 58 height 18
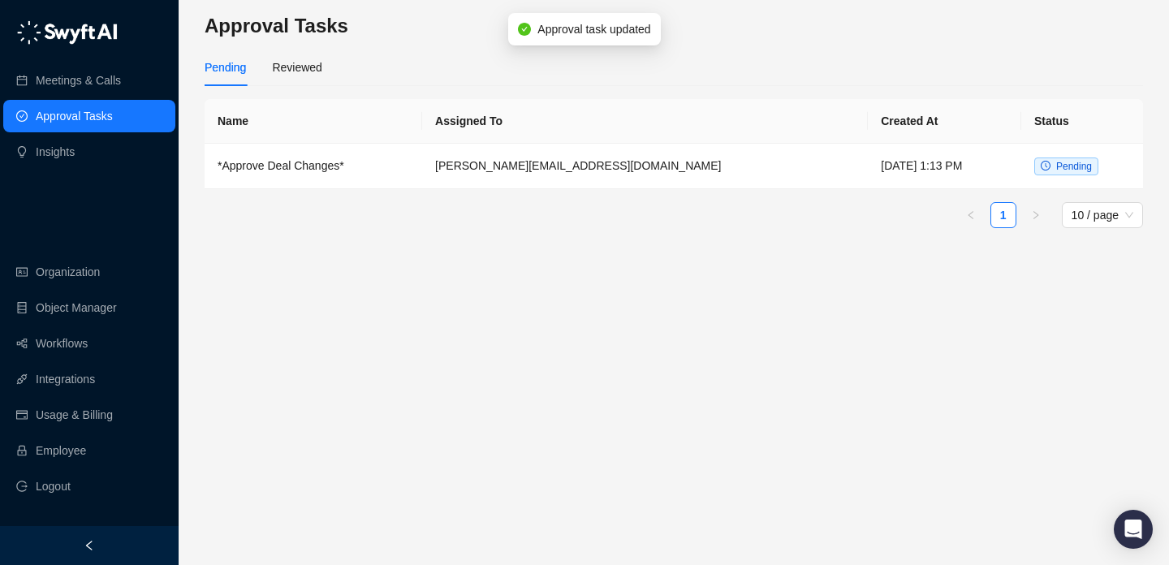
click at [553, 189] on div "Name Assigned To Created At Status *Approve Deal Changes* jake@swyftai.com Wedn…" at bounding box center [674, 163] width 938 height 129
click at [579, 157] on td "[PERSON_NAME][EMAIL_ADDRESS][DOMAIN_NAME]" at bounding box center [645, 166] width 446 height 45
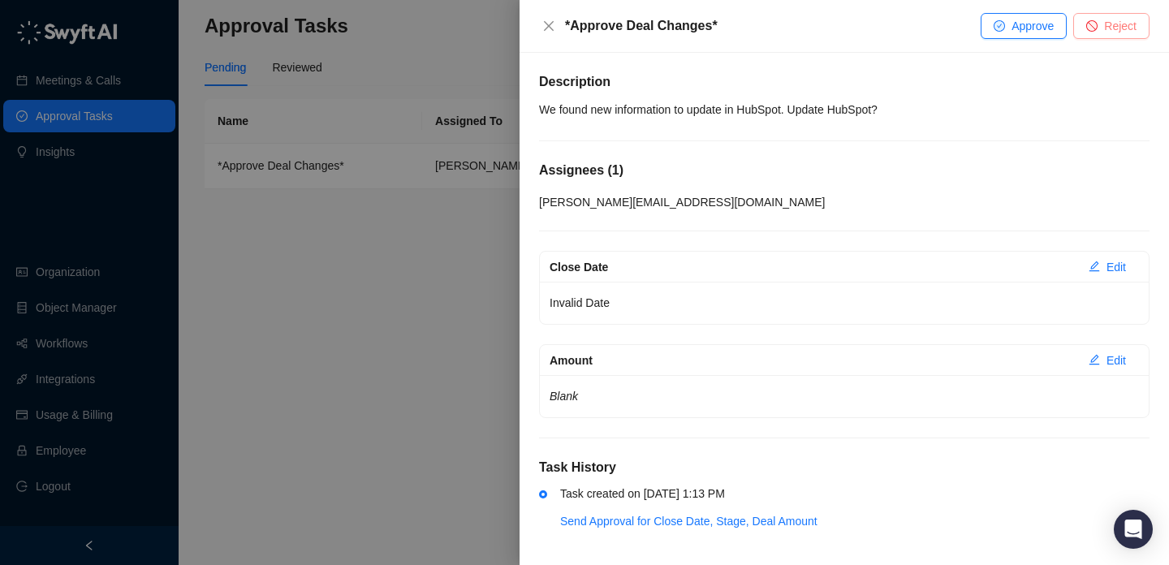
click at [1119, 27] on span "Reject" at bounding box center [1120, 26] width 32 height 18
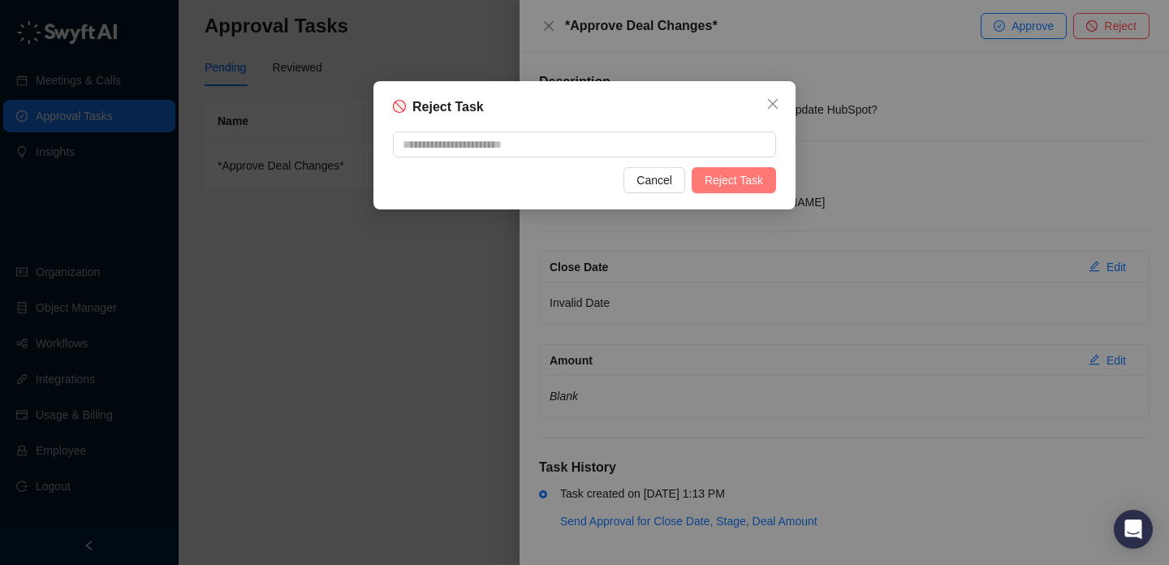
click at [758, 184] on span "Reject Task" at bounding box center [734, 180] width 58 height 18
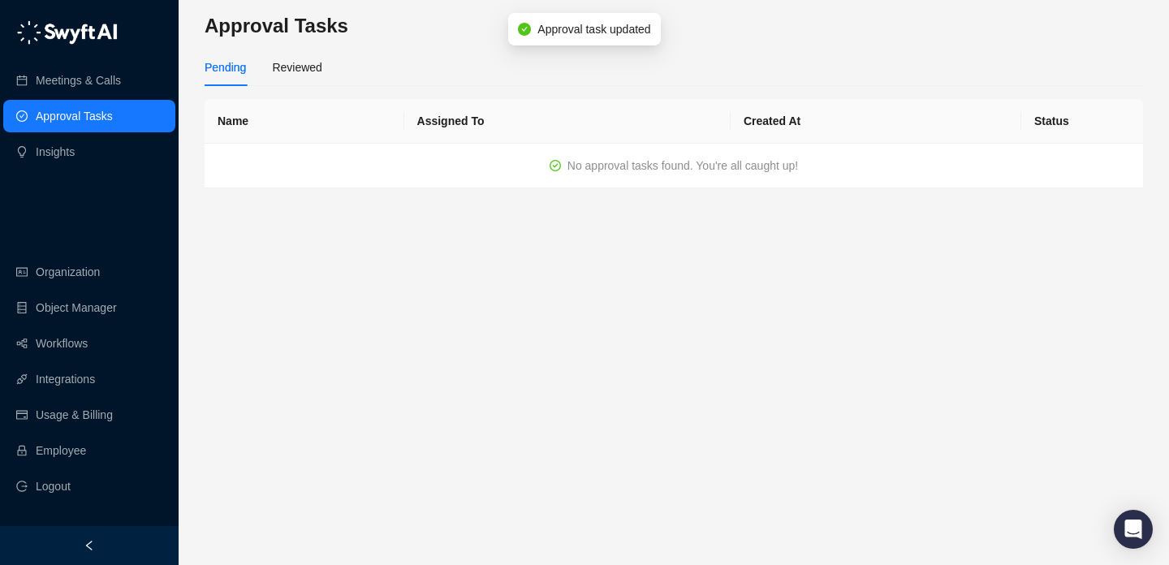
click at [429, 372] on main "Approval Tasks Pending Reviewed Name Assigned To Created At Status No approval …" at bounding box center [674, 282] width 938 height 539
click at [326, 74] on div "Pending Reviewed" at bounding box center [674, 67] width 938 height 37
click at [298, 71] on div "Reviewed" at bounding box center [297, 67] width 50 height 18
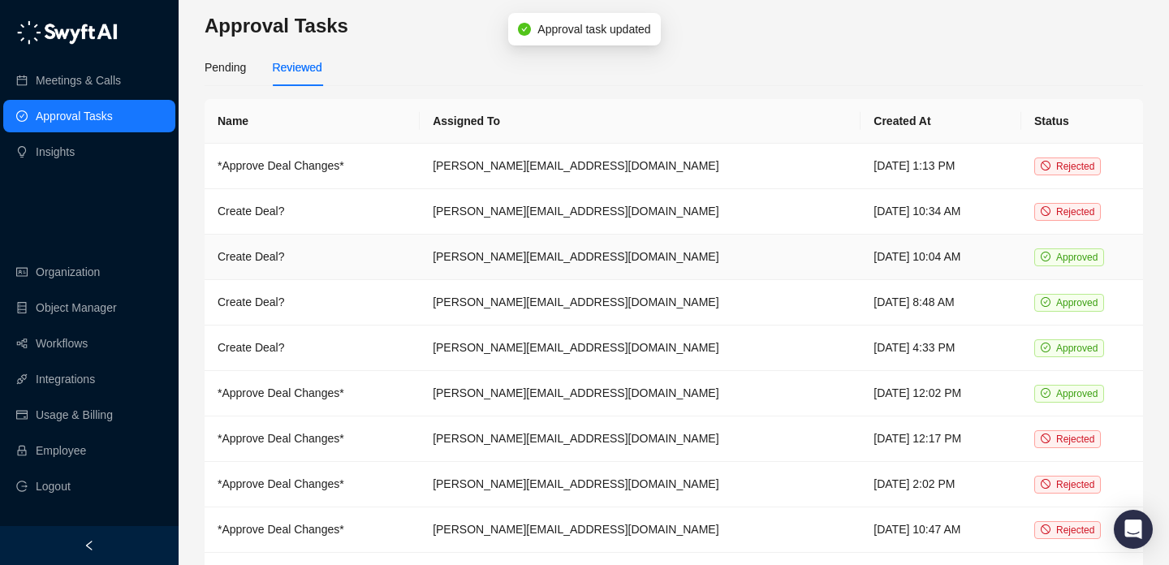
scroll to position [94, 0]
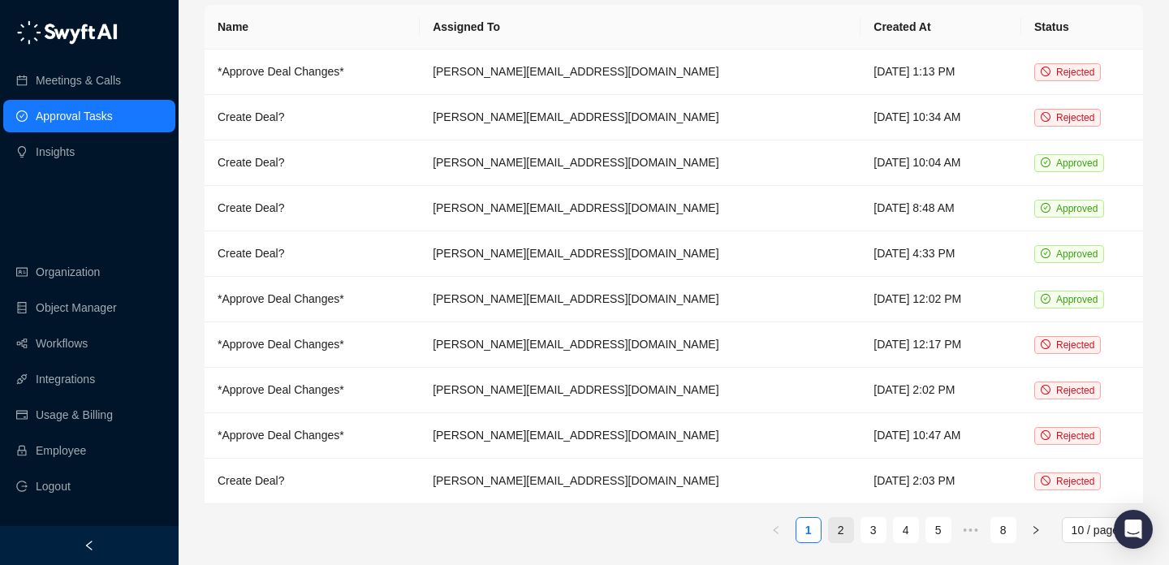
click at [843, 518] on link "2" at bounding box center [841, 530] width 24 height 24
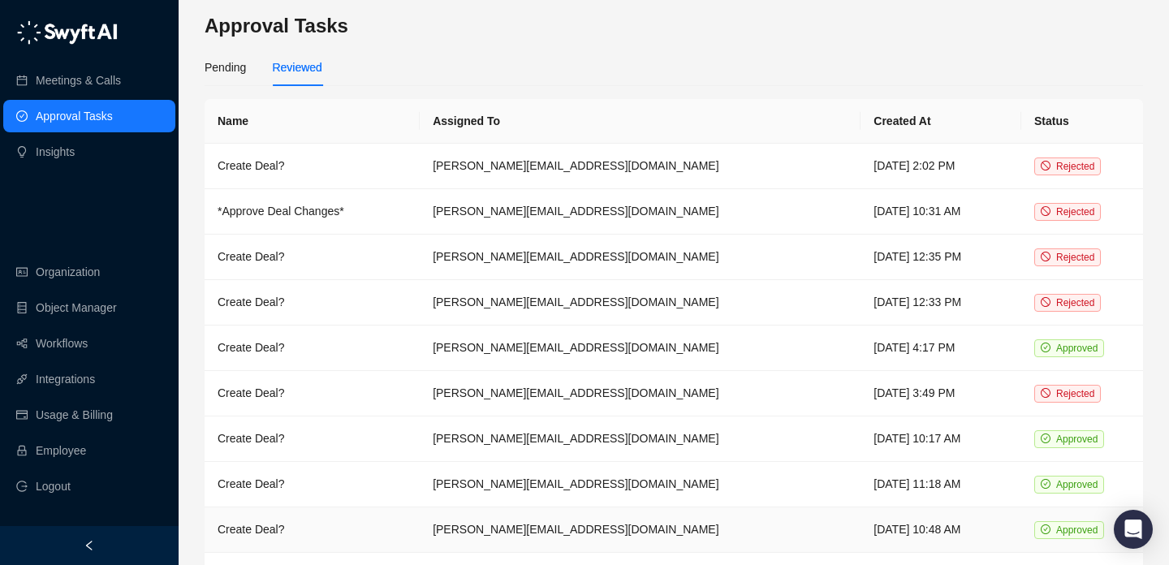
scroll to position [94, 0]
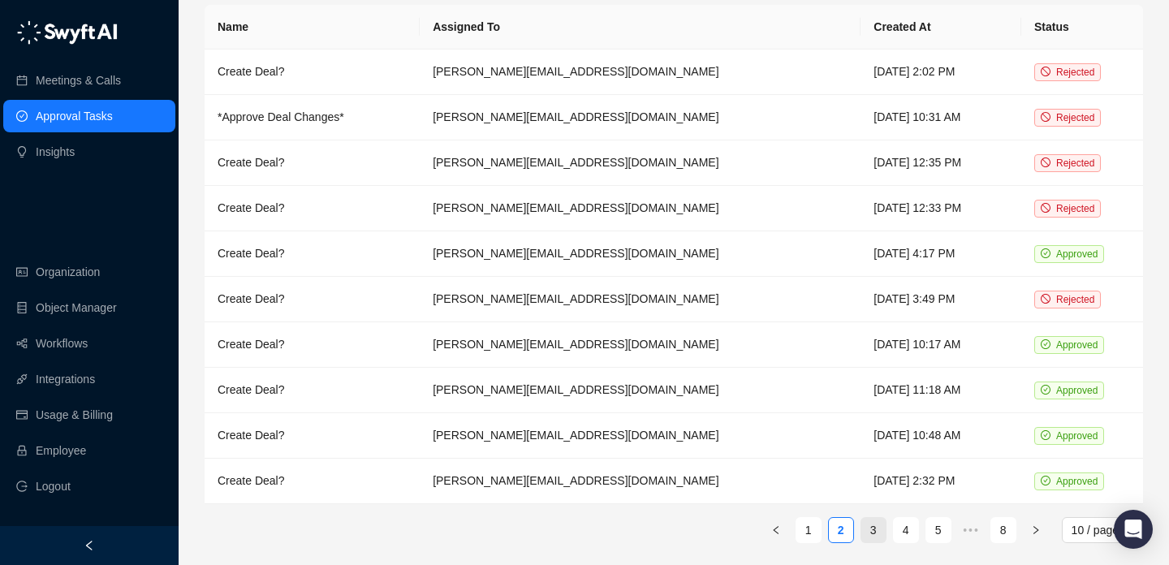
click at [878, 530] on link "3" at bounding box center [873, 530] width 24 height 24
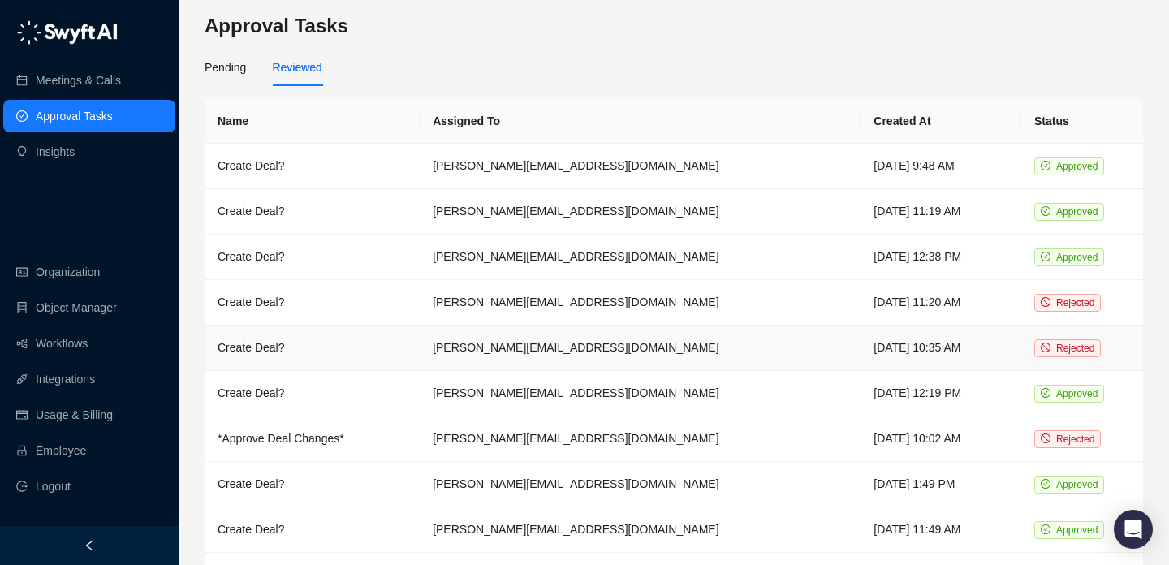
scroll to position [94, 0]
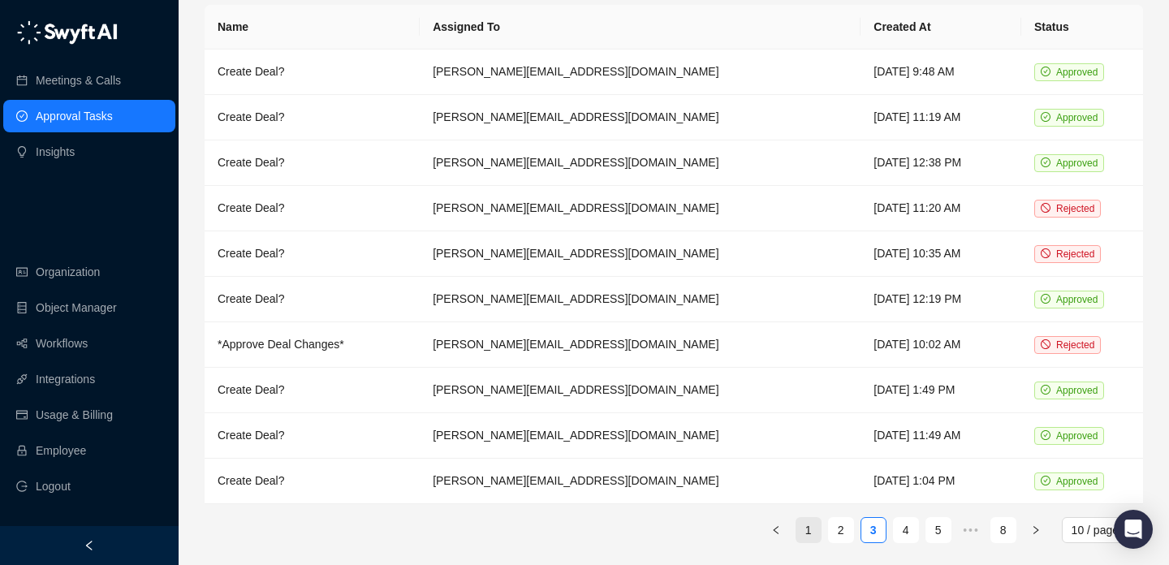
click at [817, 532] on link "1" at bounding box center [808, 530] width 24 height 24
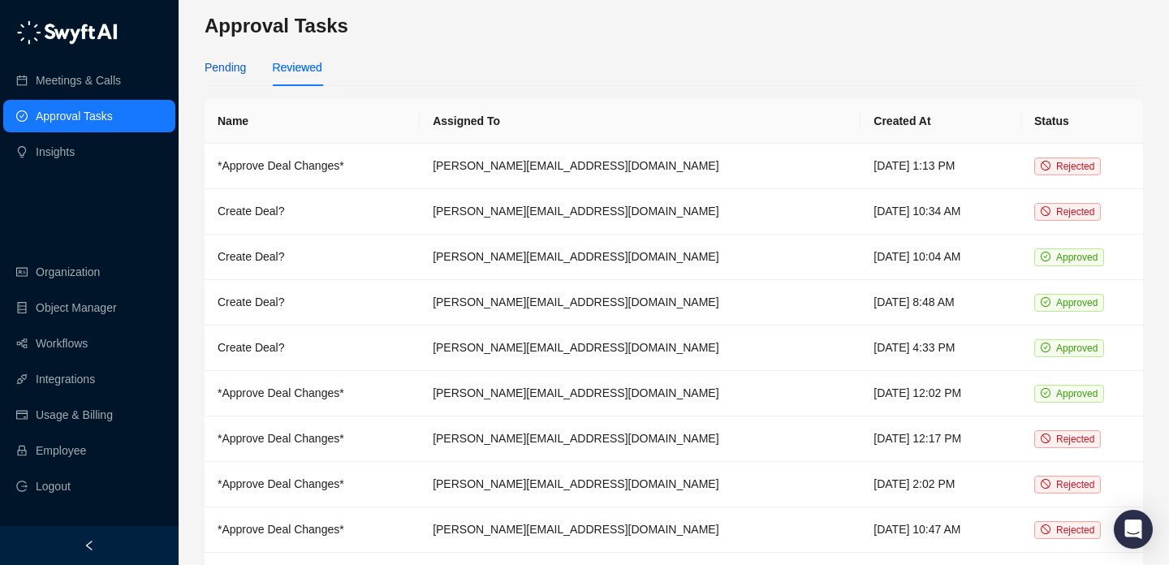
click at [231, 63] on div "Pending" at bounding box center [225, 67] width 41 height 18
